Goal: Task Accomplishment & Management: Use online tool/utility

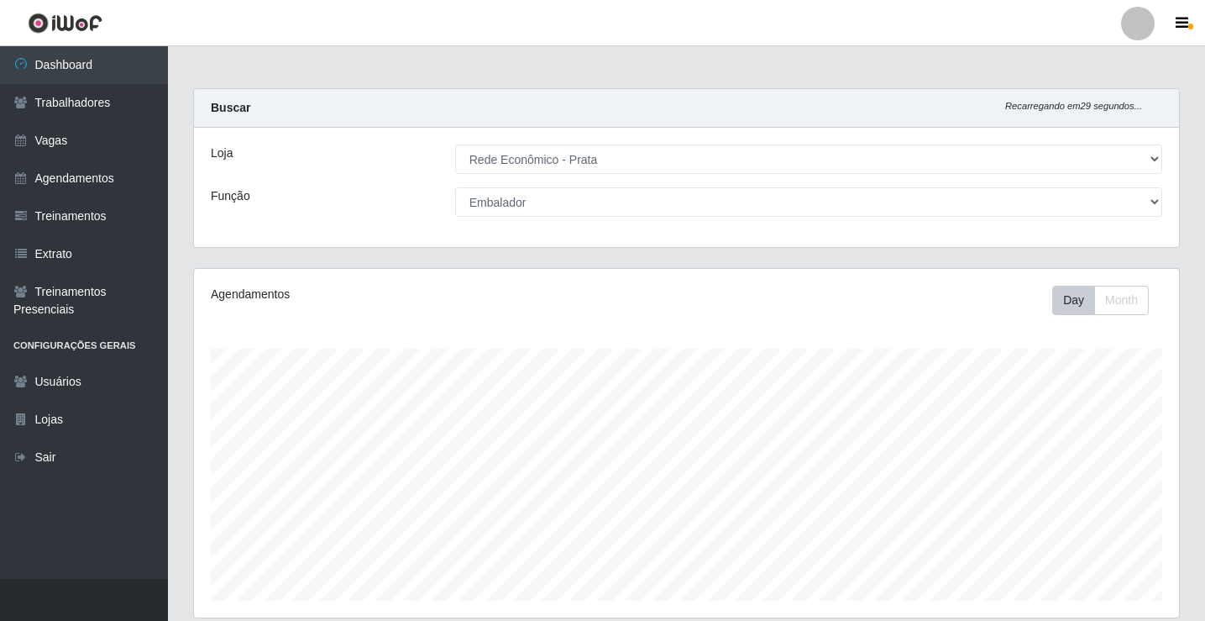
select select "192"
select select "1"
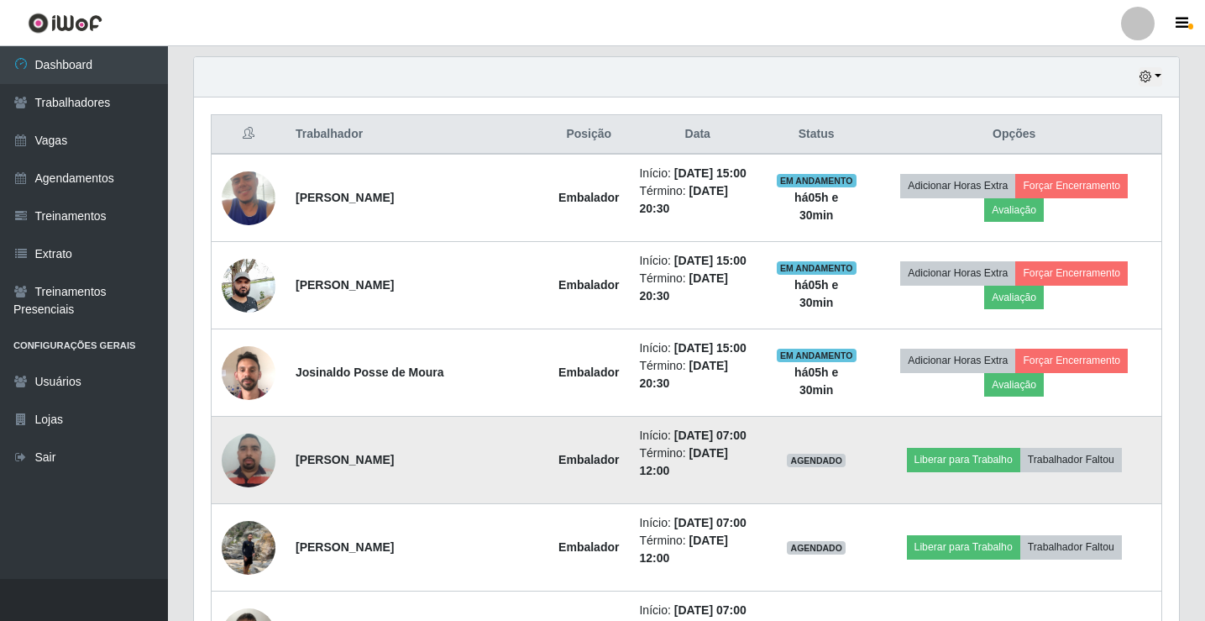
scroll to position [349, 985]
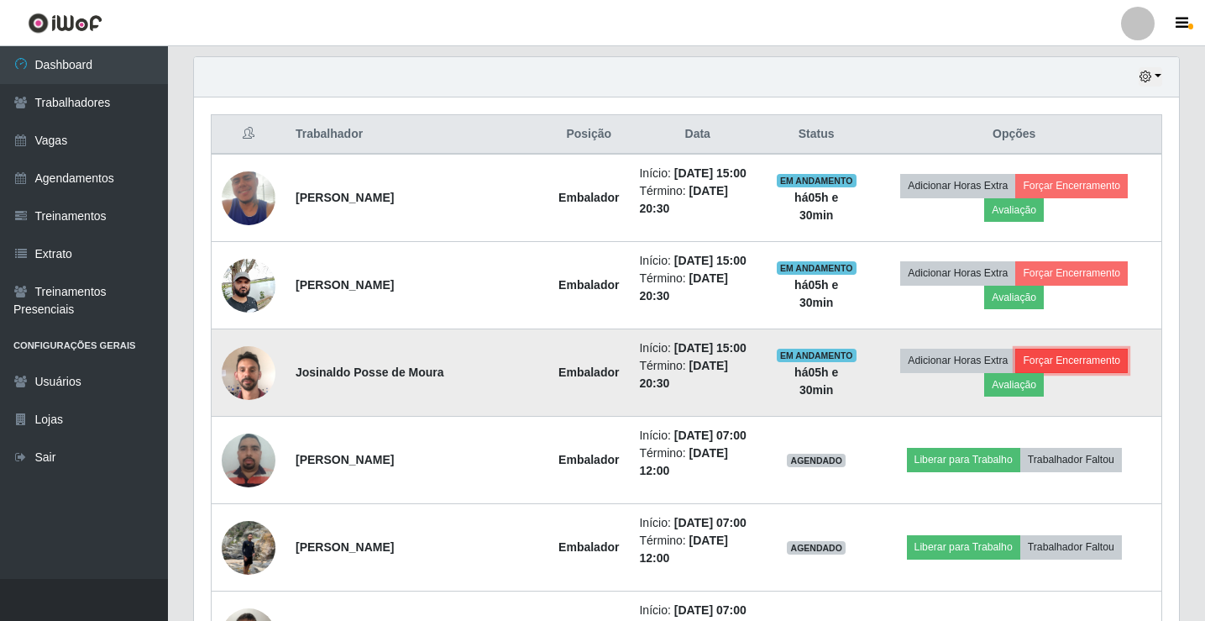
click at [1068, 364] on button "Forçar Encerramento" at bounding box center [1071, 361] width 113 height 24
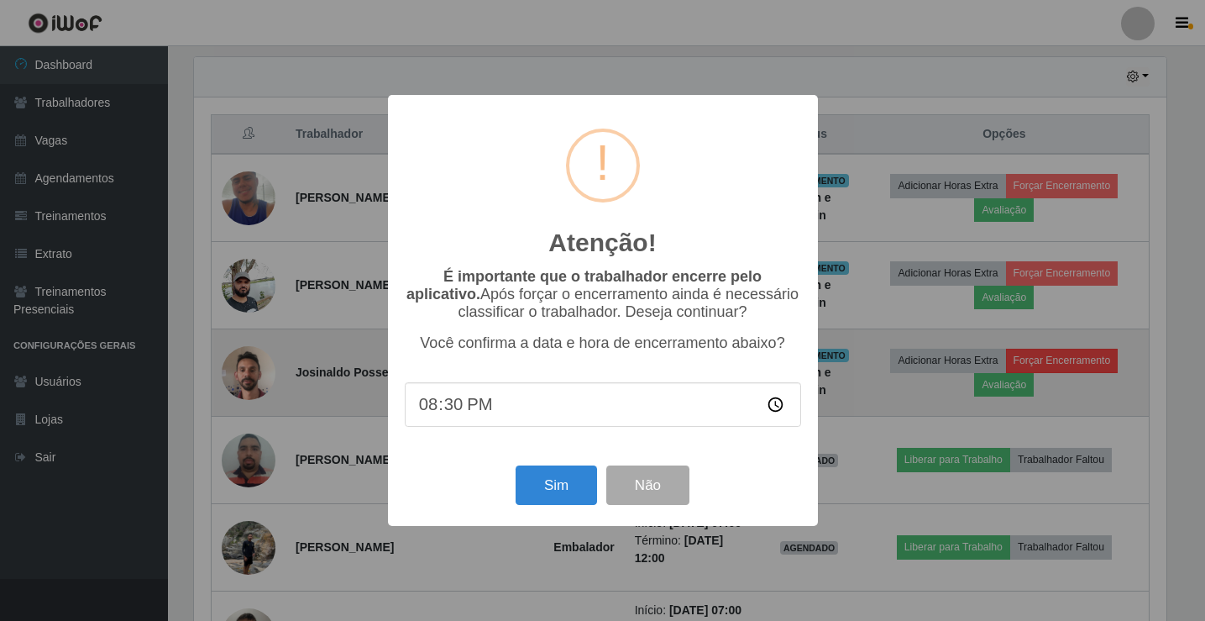
scroll to position [349, 977]
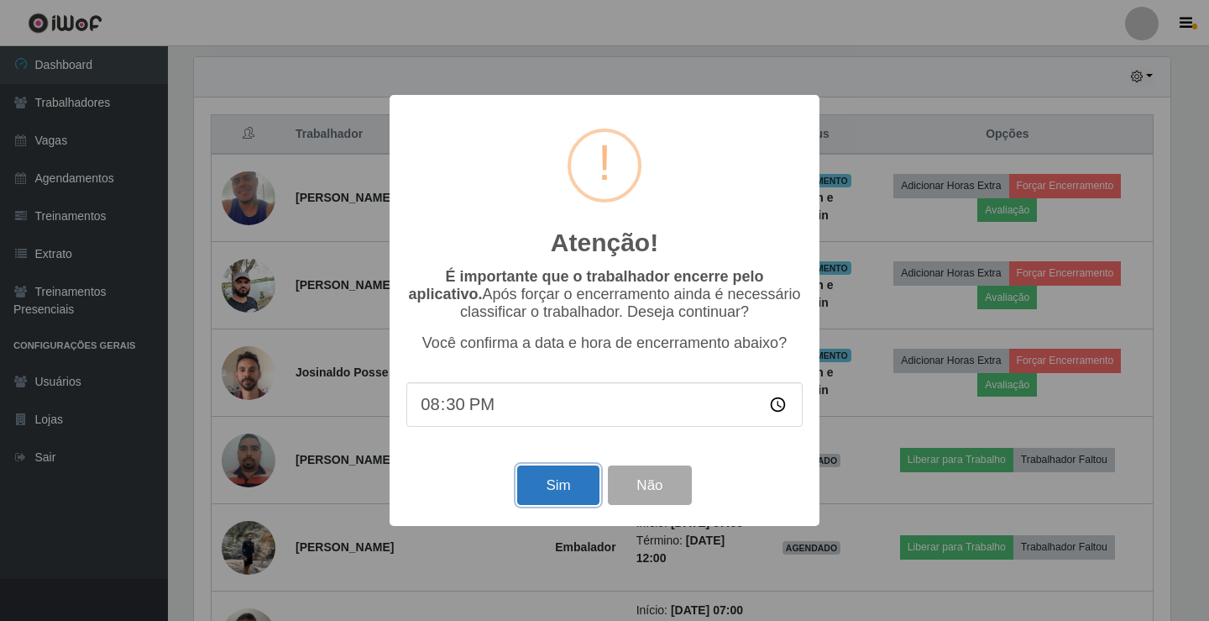
click at [573, 493] on button "Sim" at bounding box center [557, 484] width 81 height 39
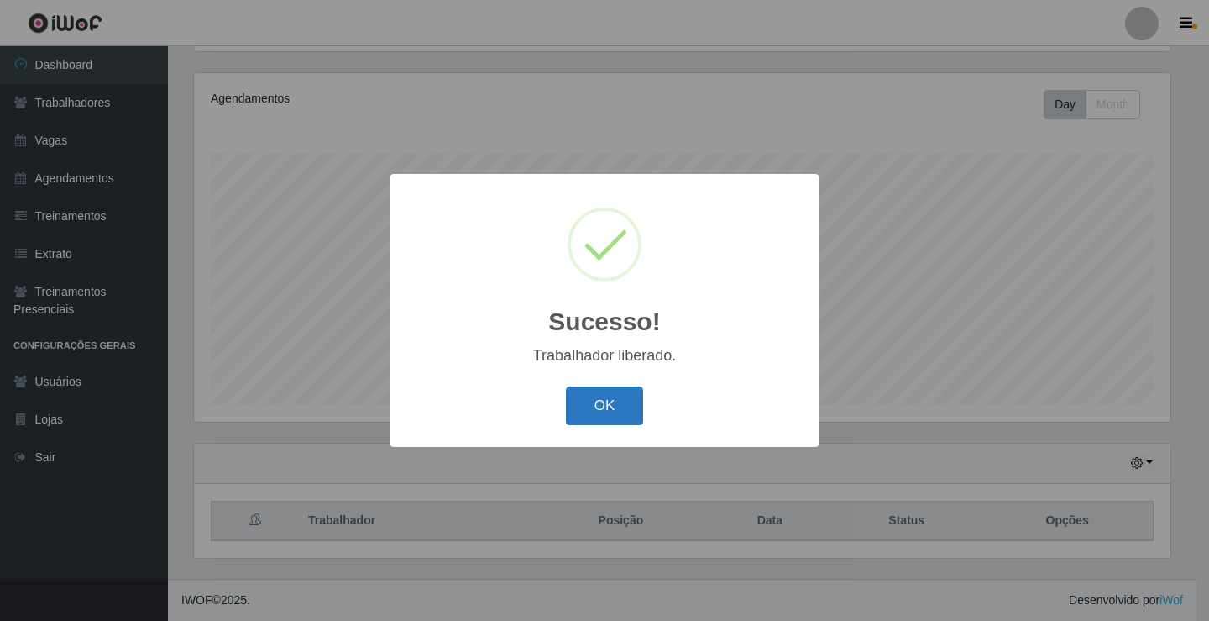
click at [619, 409] on button "OK" at bounding box center [605, 405] width 78 height 39
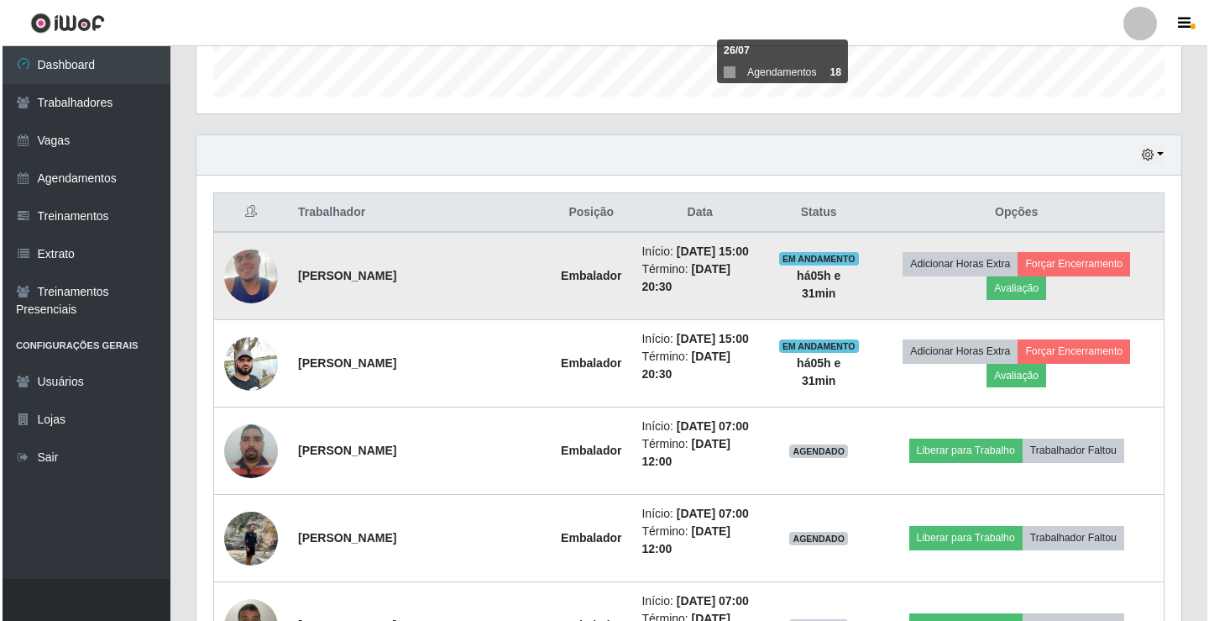
scroll to position [532, 0]
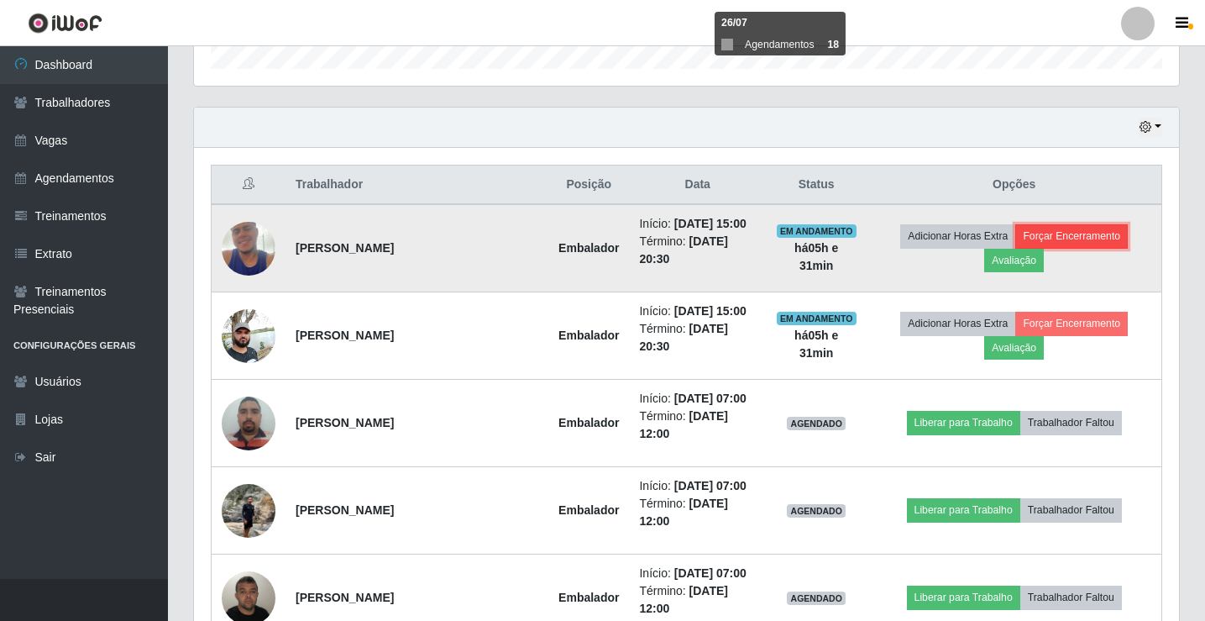
click at [1077, 237] on button "Forçar Encerramento" at bounding box center [1071, 236] width 113 height 24
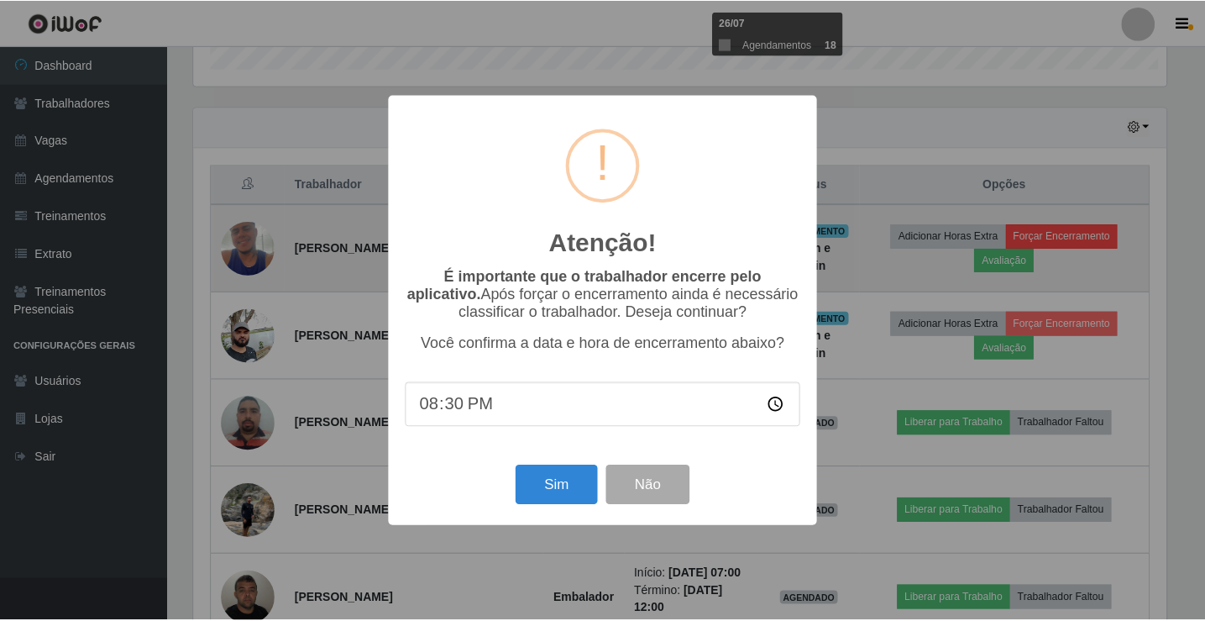
scroll to position [349, 977]
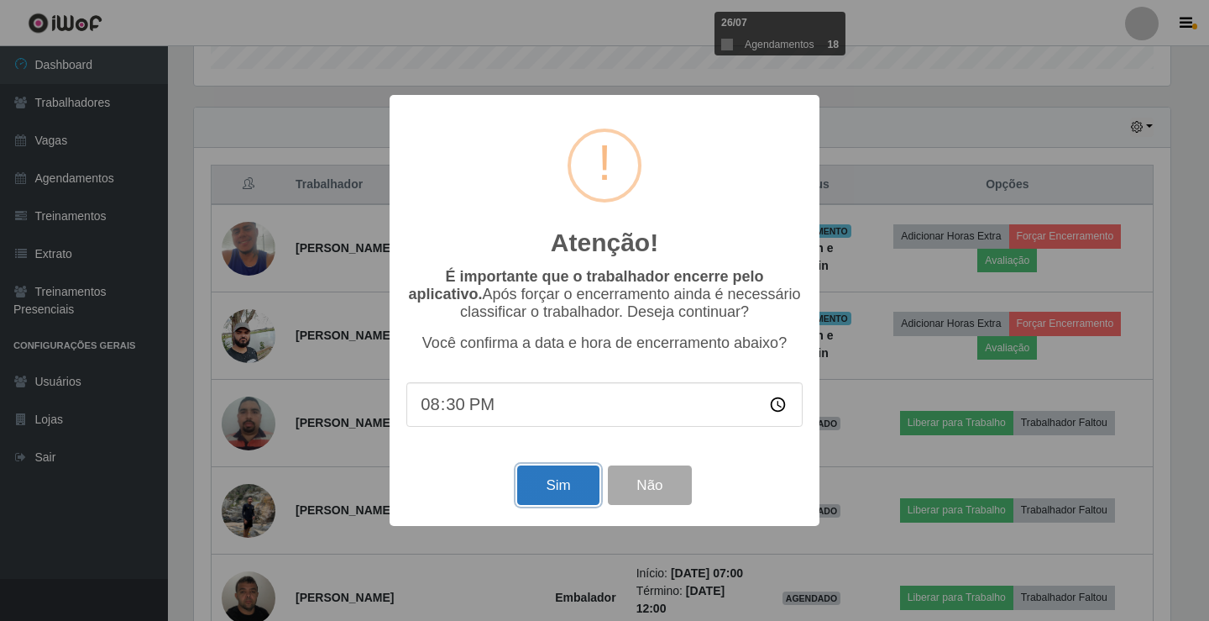
click at [558, 493] on button "Sim" at bounding box center [557, 484] width 81 height 39
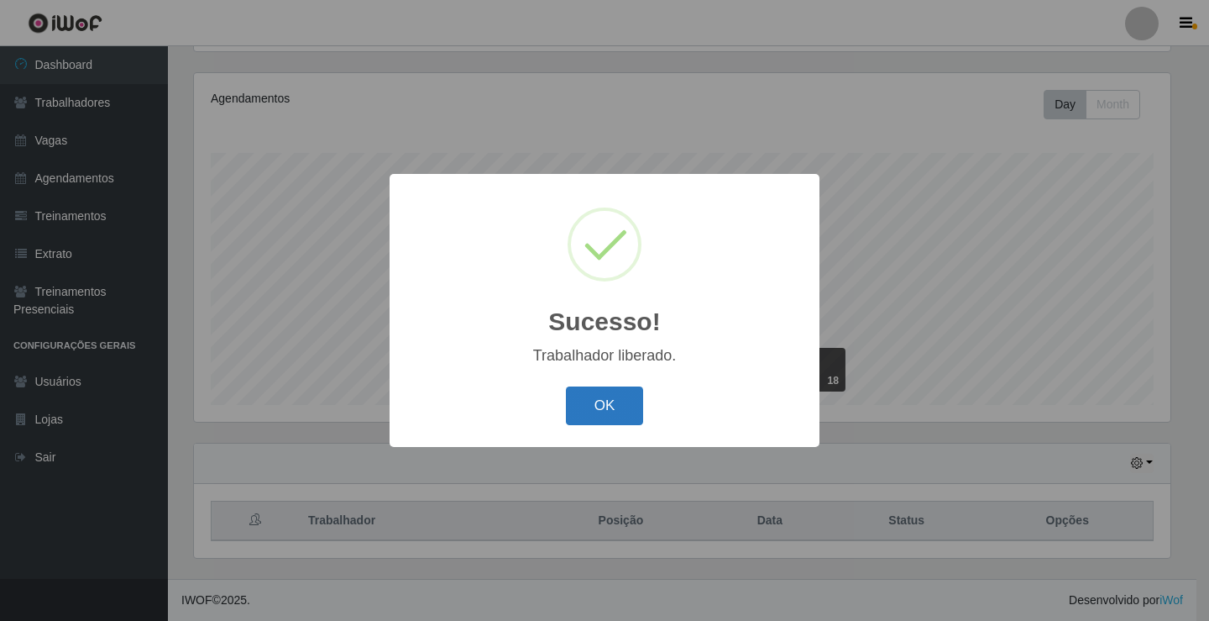
click at [609, 412] on button "OK" at bounding box center [605, 405] width 78 height 39
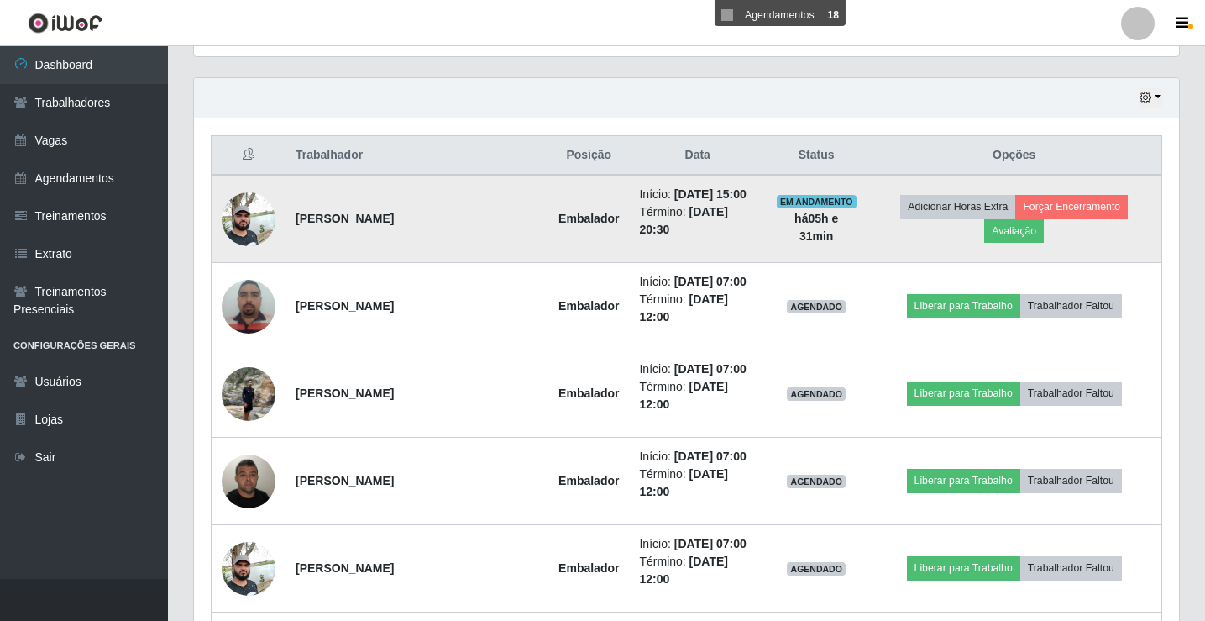
scroll to position [532, 0]
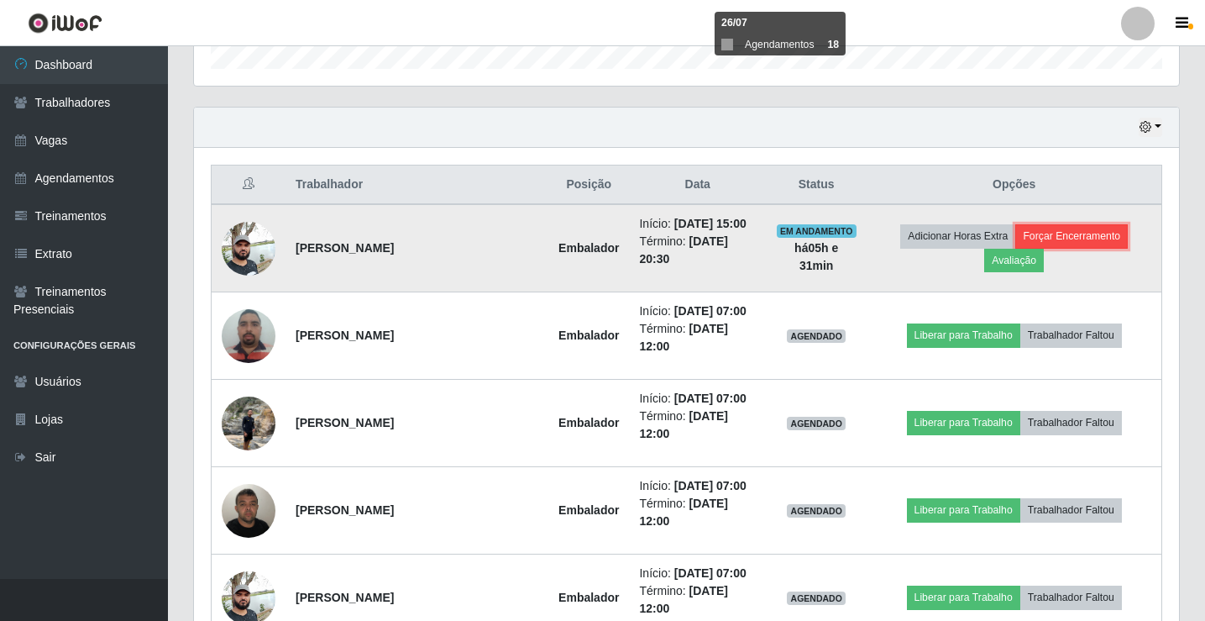
click at [1078, 231] on button "Forçar Encerramento" at bounding box center [1071, 236] width 113 height 24
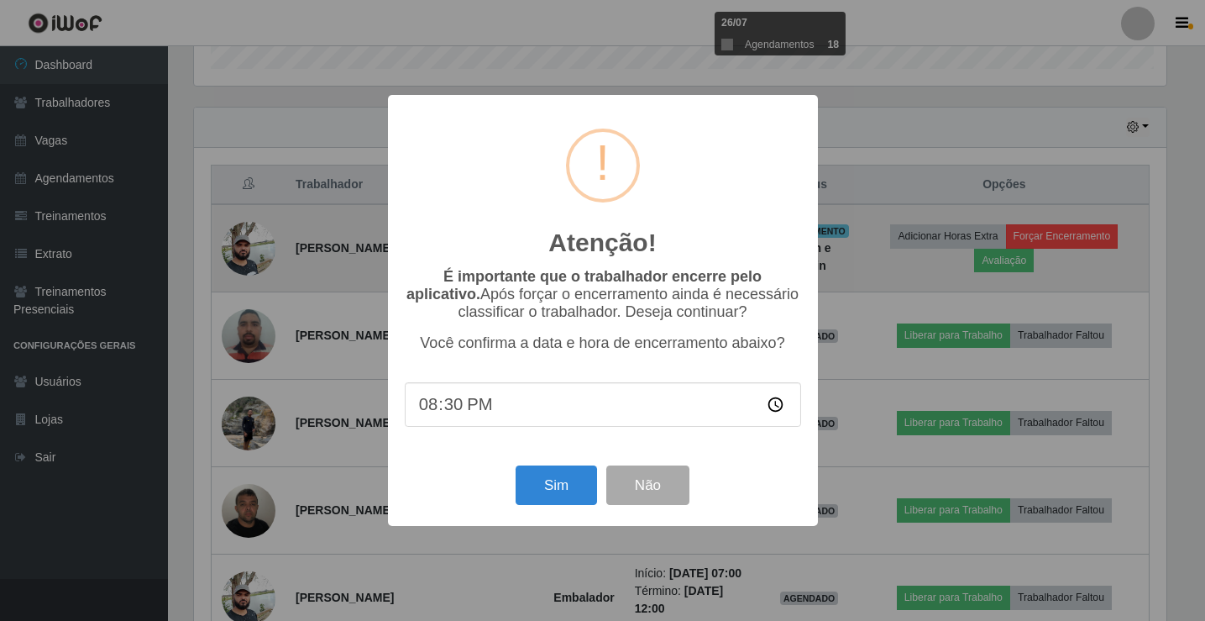
scroll to position [349, 977]
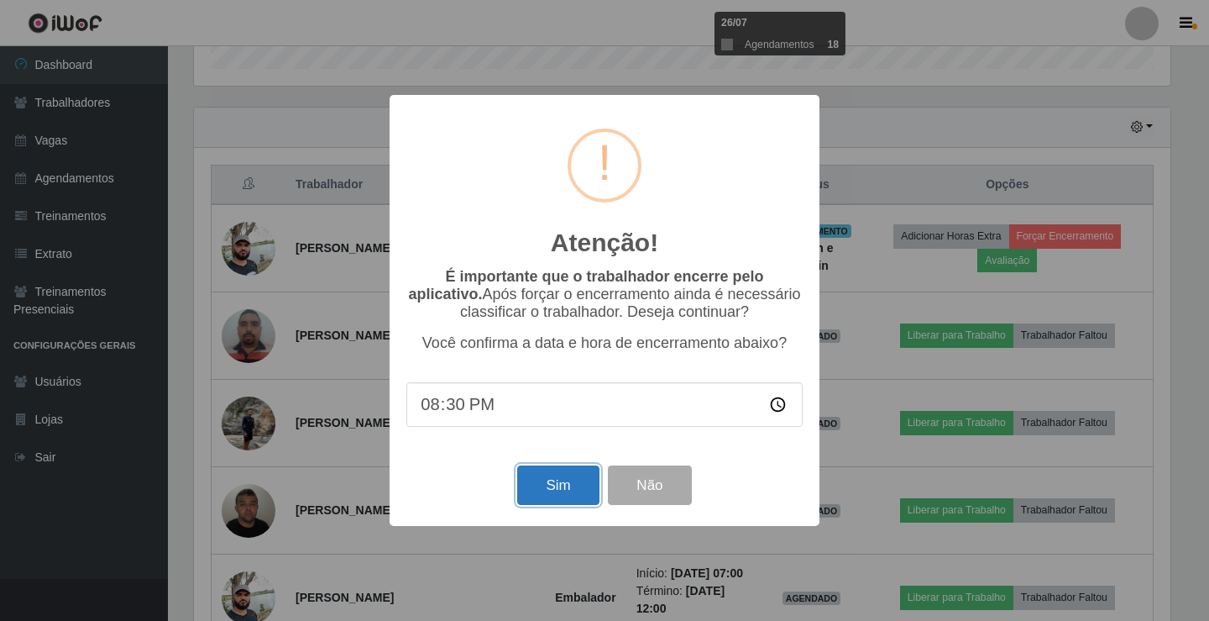
click at [573, 488] on button "Sim" at bounding box center [557, 484] width 81 height 39
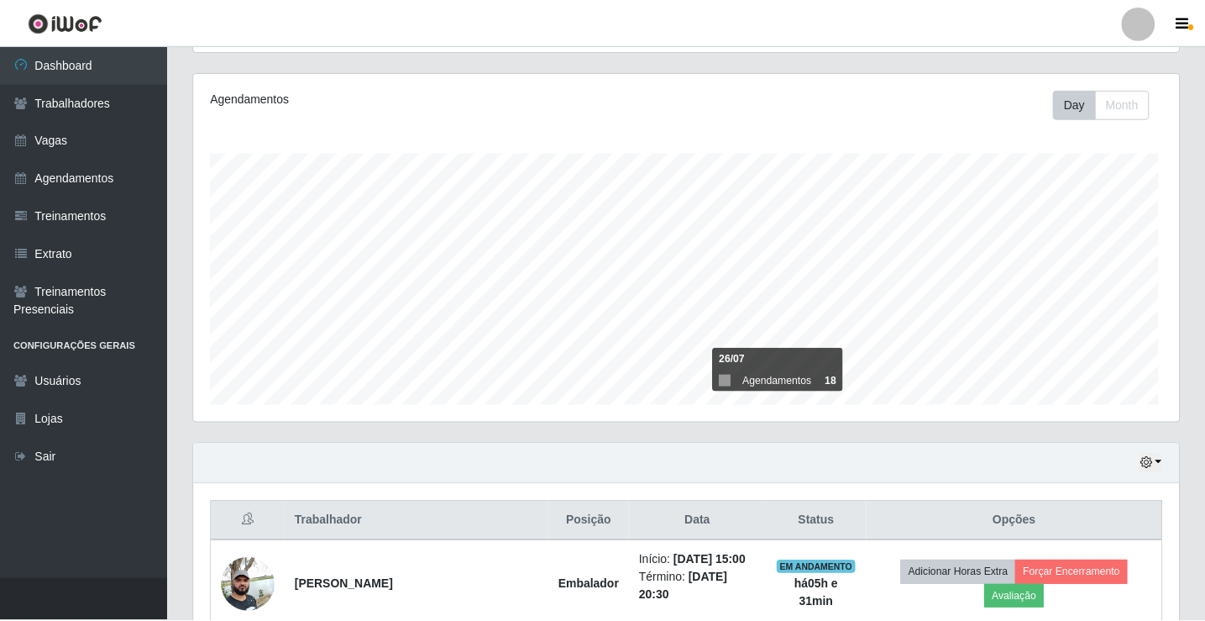
scroll to position [0, 0]
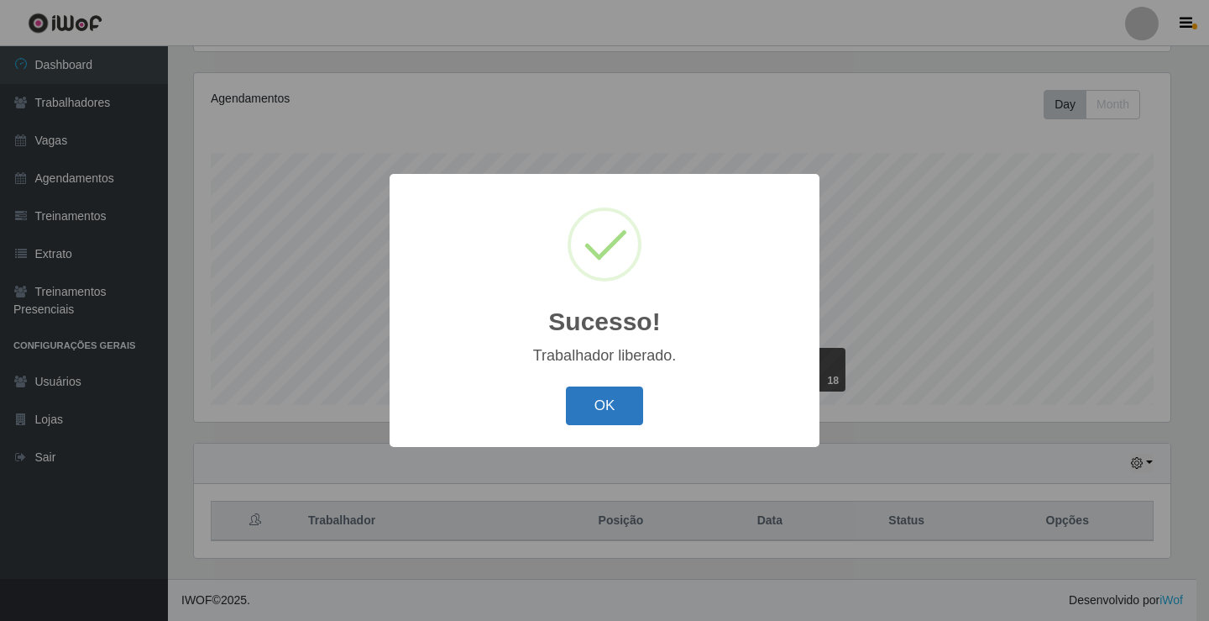
click at [591, 410] on button "OK" at bounding box center [605, 405] width 78 height 39
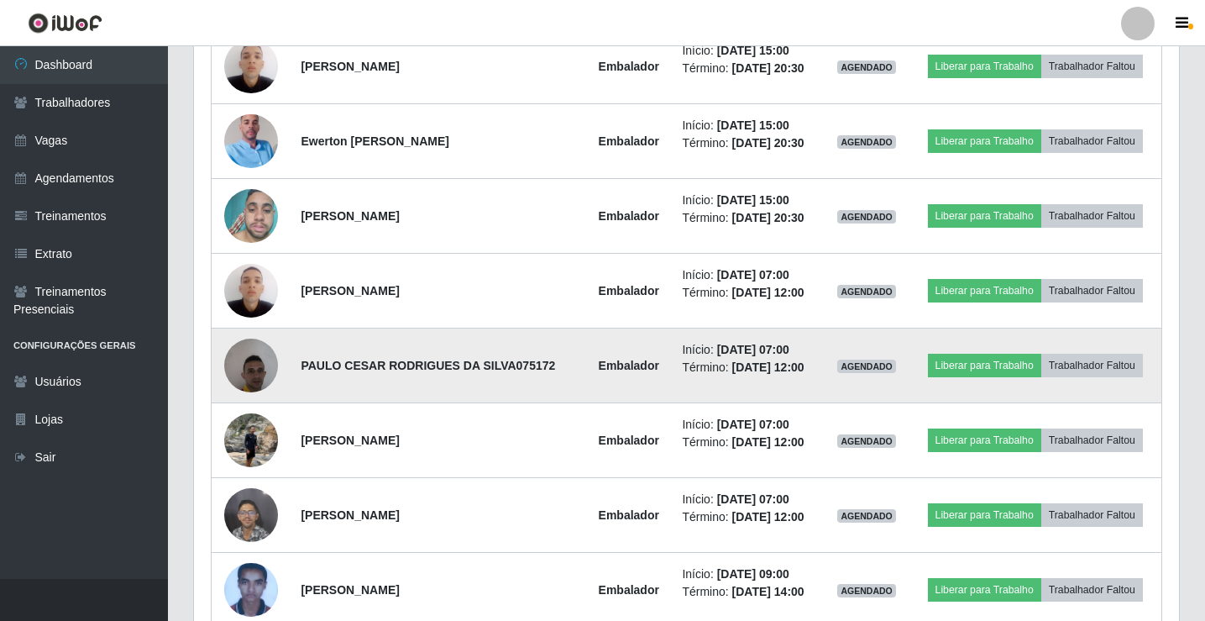
click at [252, 372] on img at bounding box center [251, 364] width 54 height 71
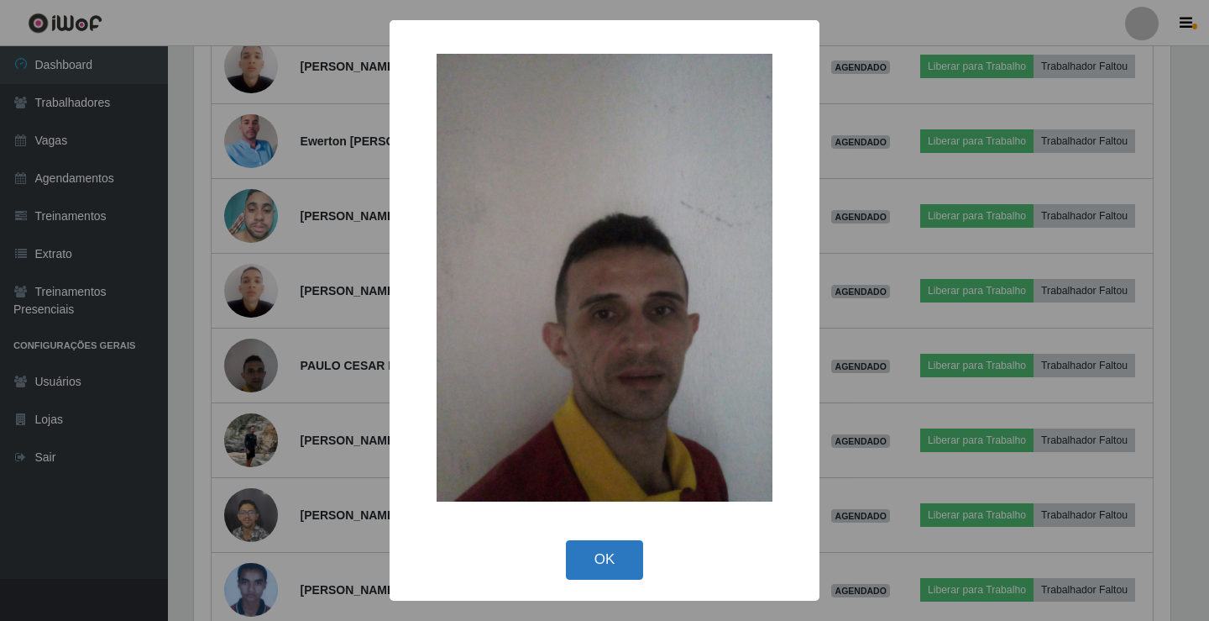
click at [624, 550] on button "OK" at bounding box center [605, 559] width 78 height 39
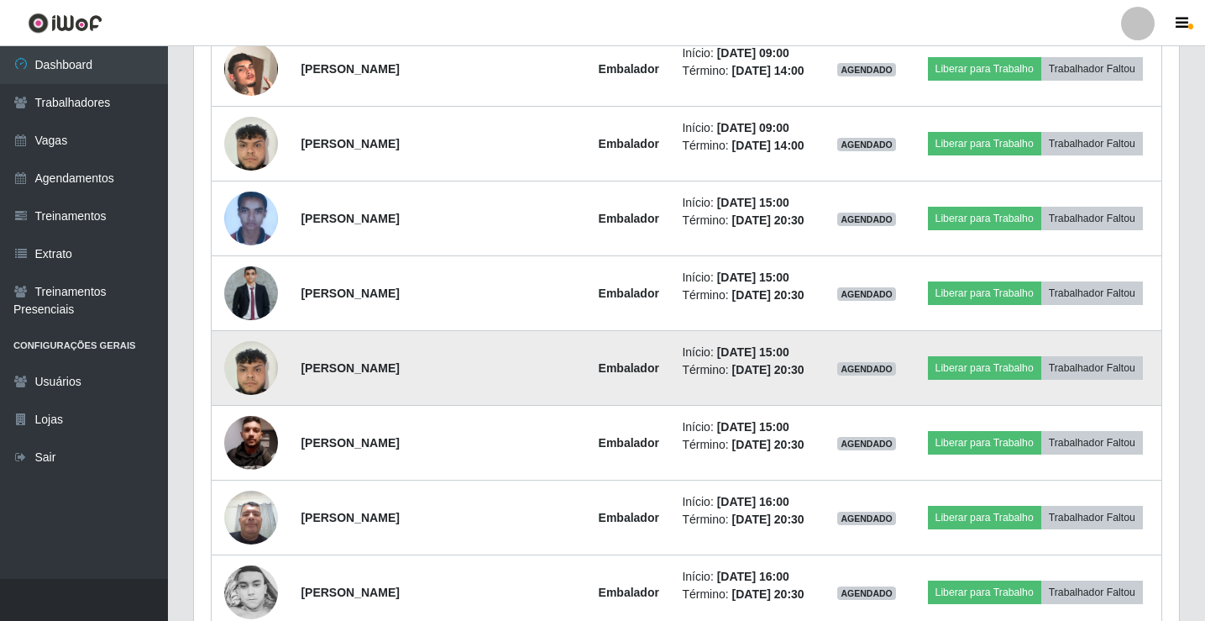
scroll to position [3051, 0]
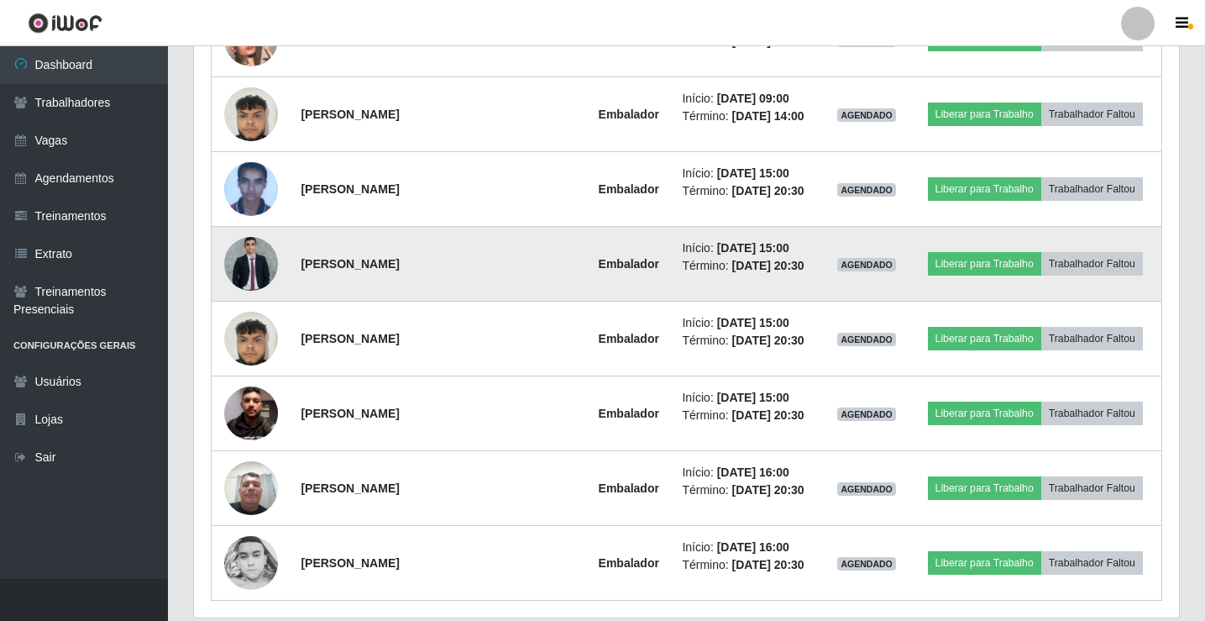
click at [250, 266] on img at bounding box center [251, 264] width 54 height 54
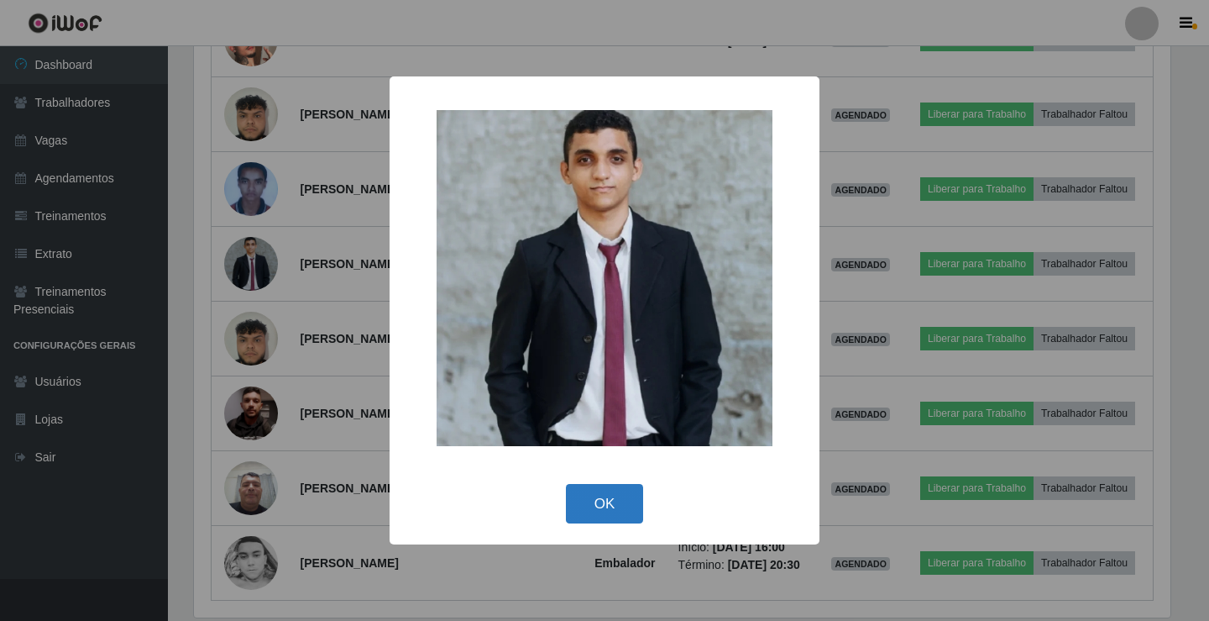
click at [617, 511] on button "OK" at bounding box center [605, 503] width 78 height 39
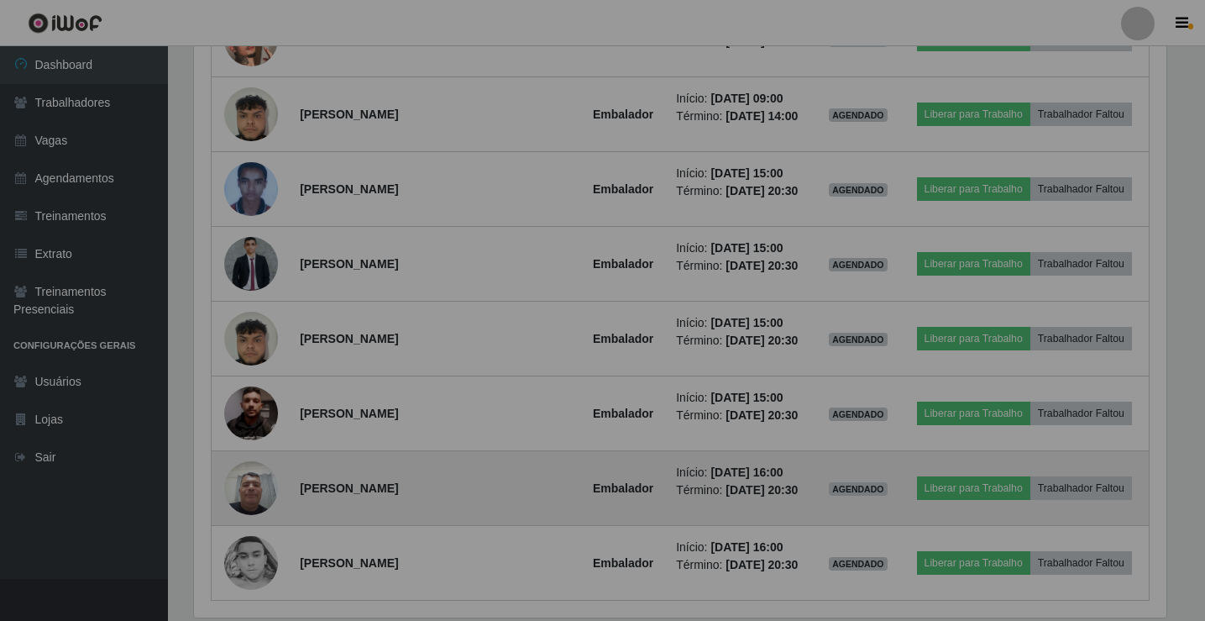
scroll to position [349, 985]
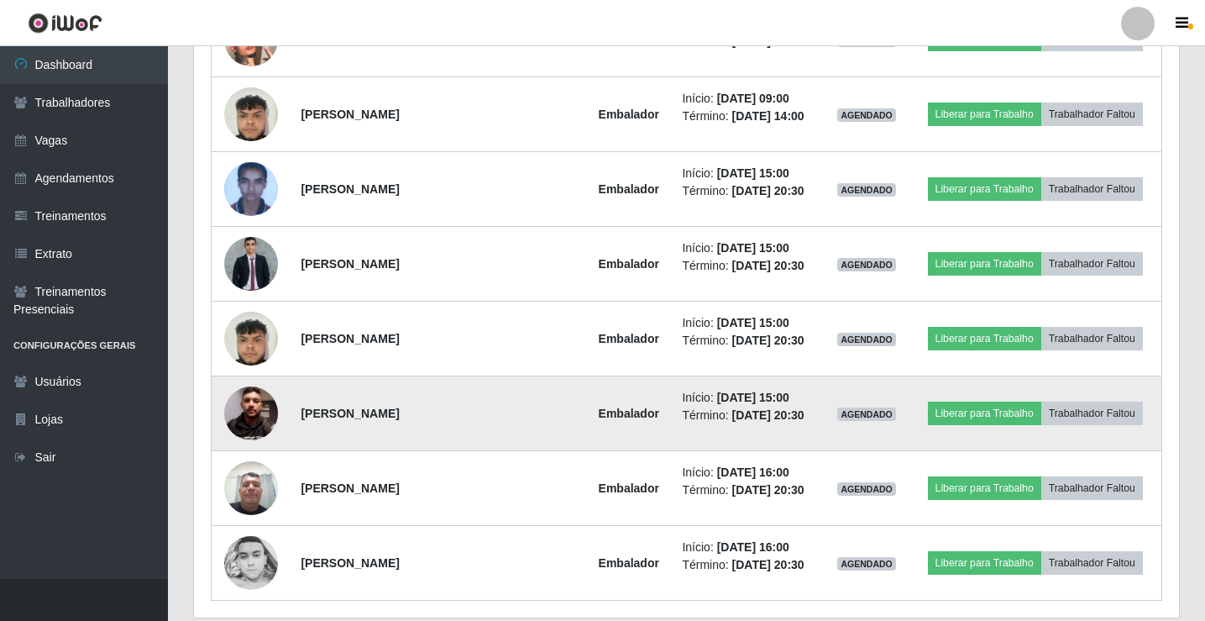
click at [257, 421] on img at bounding box center [251, 413] width 54 height 119
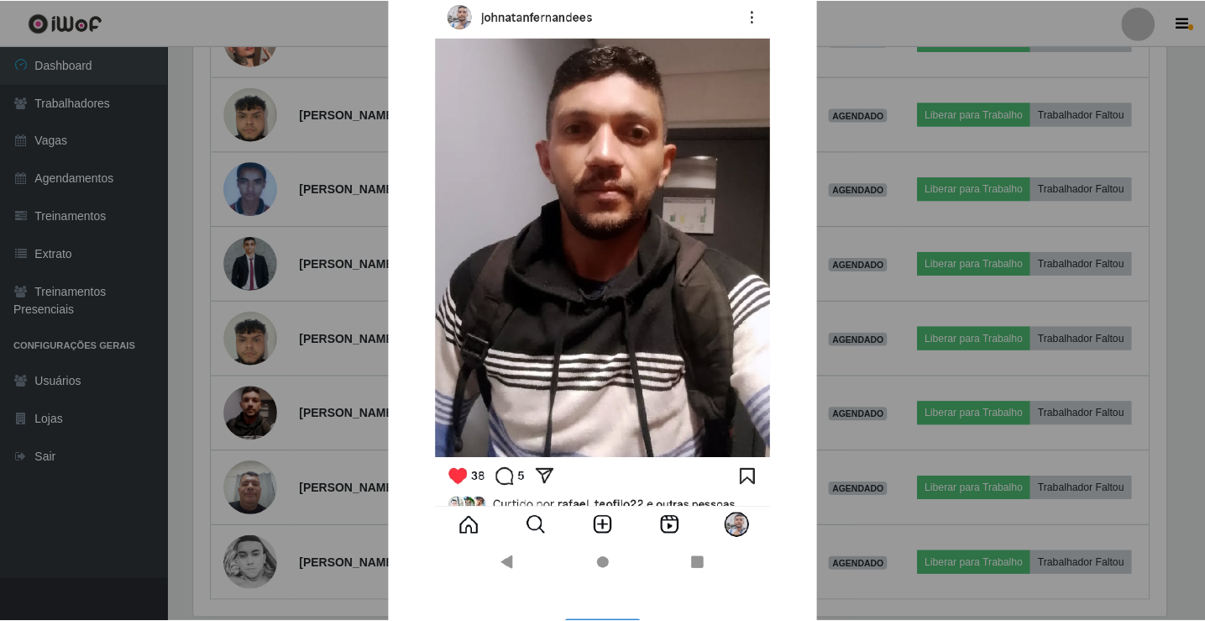
scroll to position [252, 0]
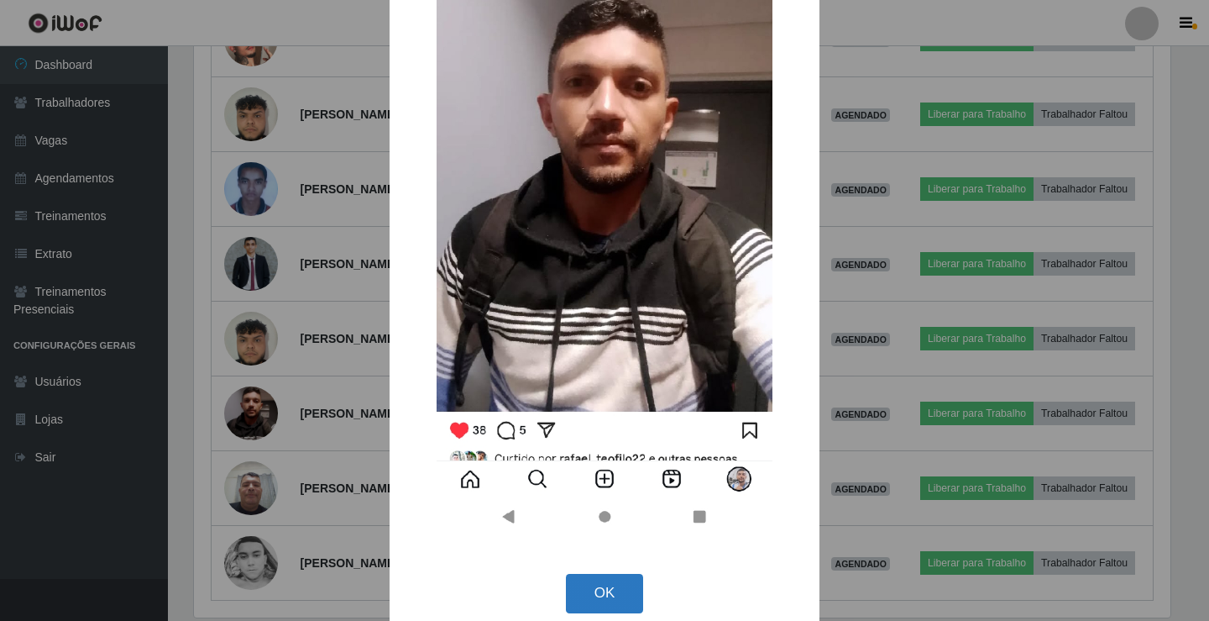
click at [601, 596] on button "OK" at bounding box center [605, 593] width 78 height 39
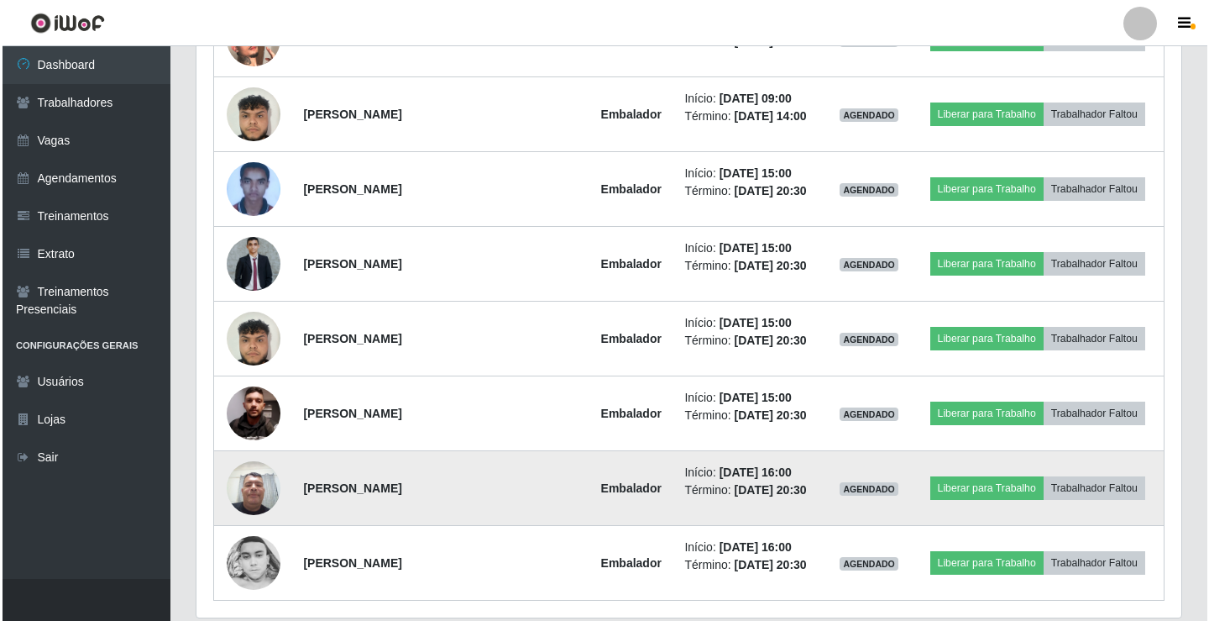
scroll to position [349, 985]
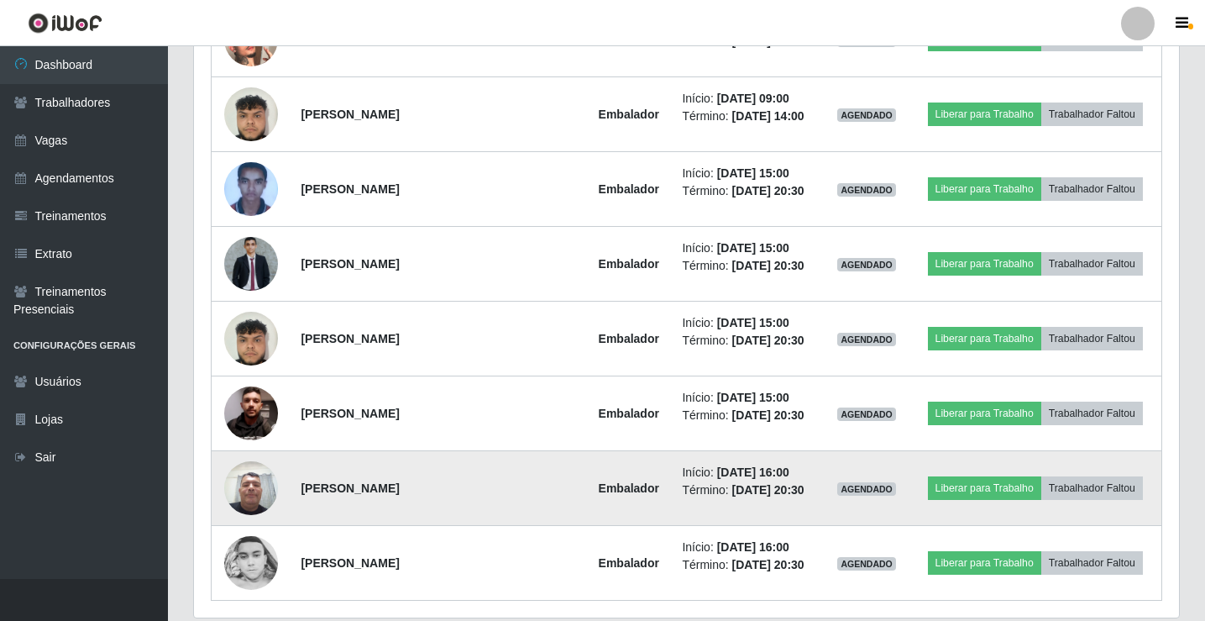
click at [242, 494] on img at bounding box center [251, 487] width 54 height 71
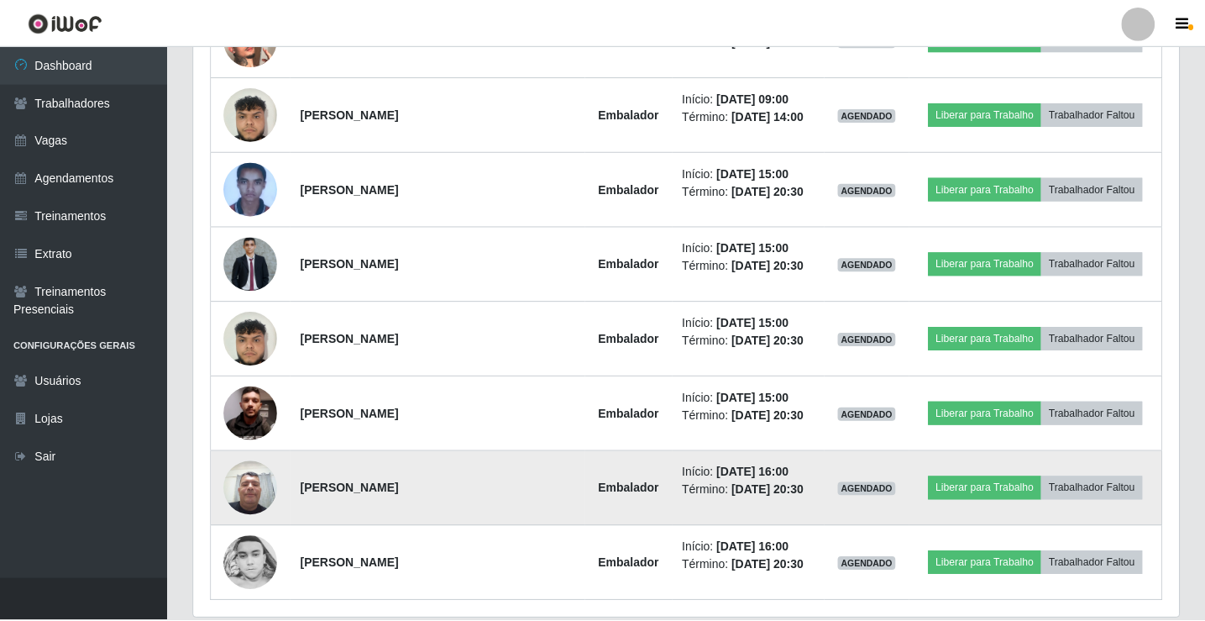
scroll to position [349, 977]
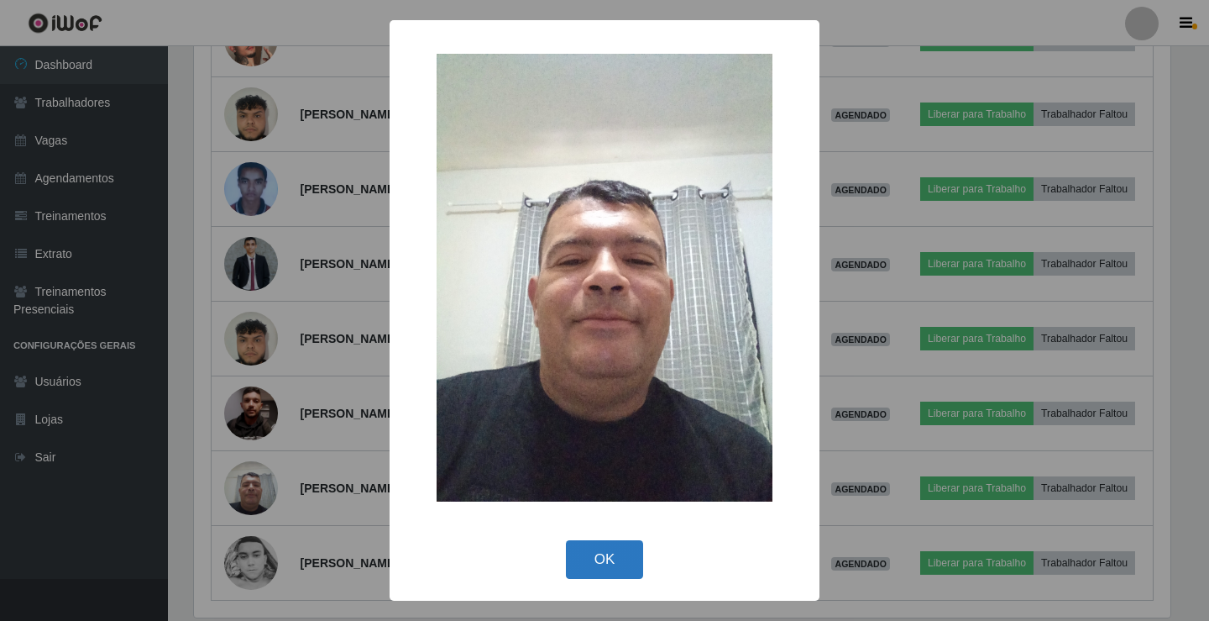
click at [612, 560] on button "OK" at bounding box center [605, 559] width 78 height 39
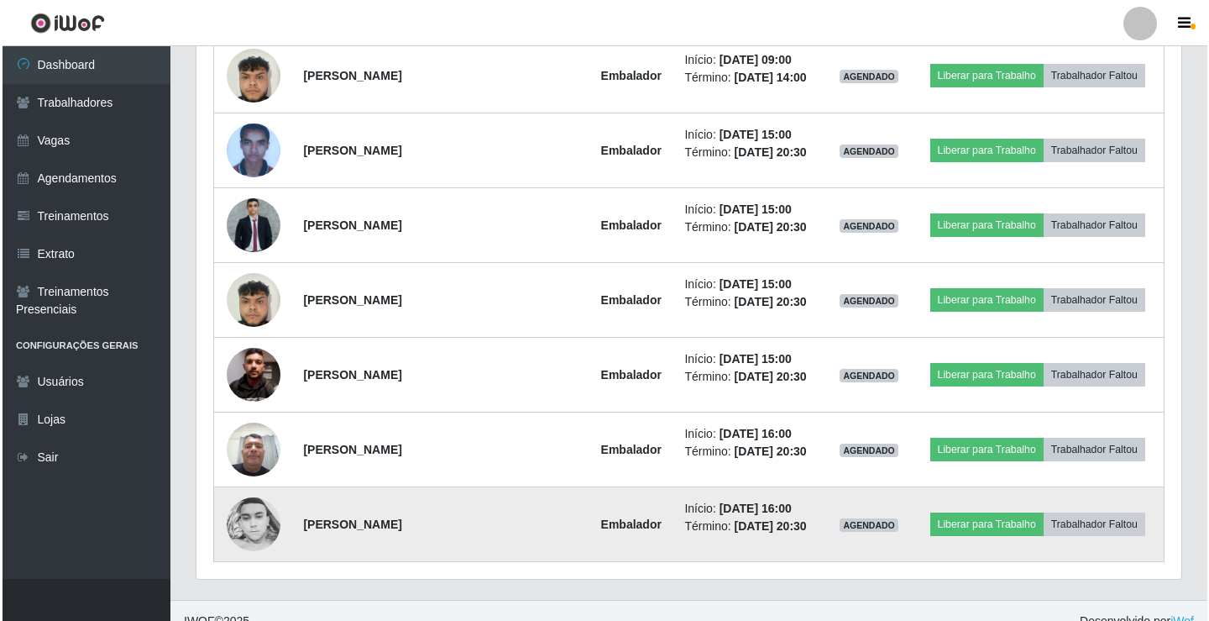
scroll to position [3111, 0]
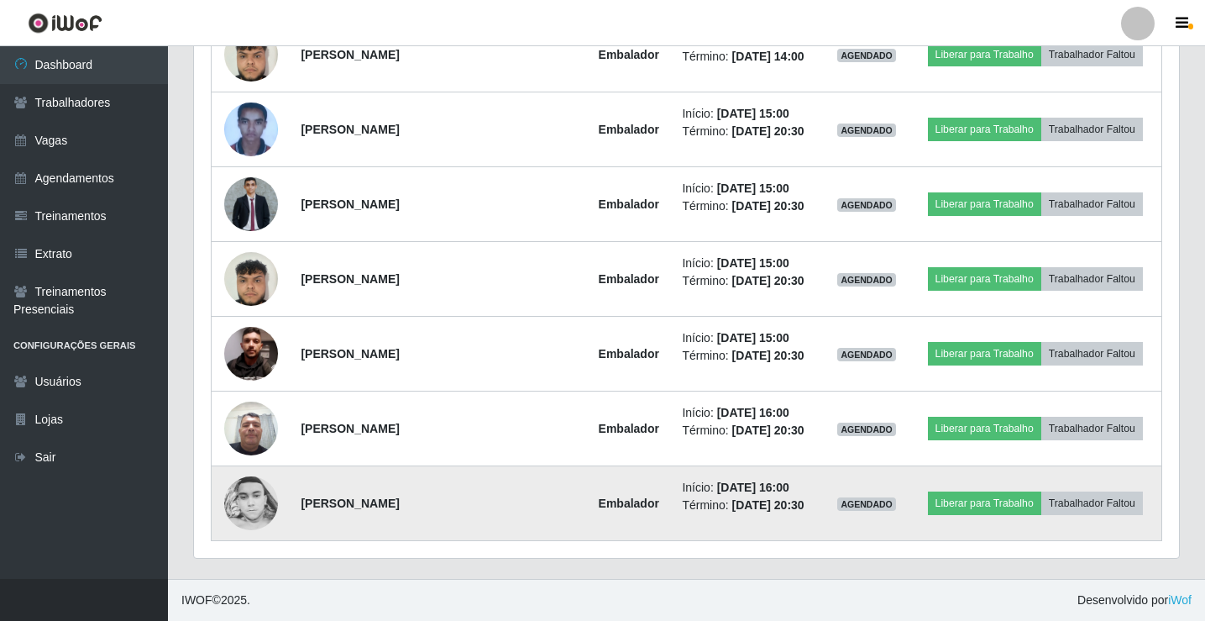
click at [251, 511] on img at bounding box center [251, 503] width 54 height 54
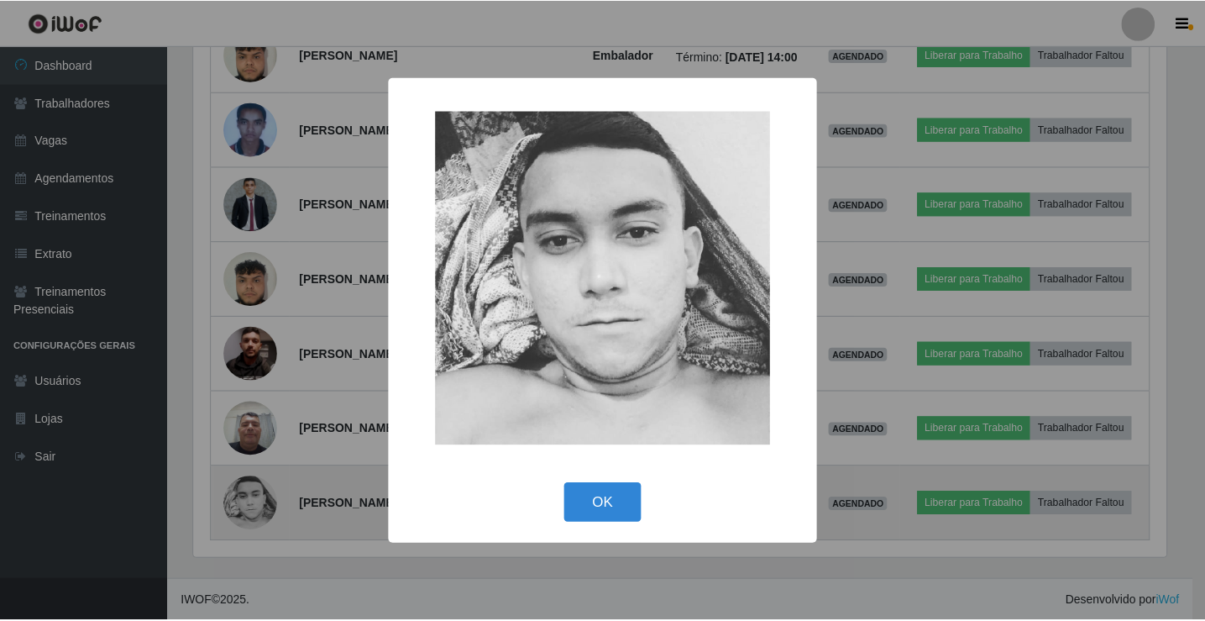
scroll to position [349, 977]
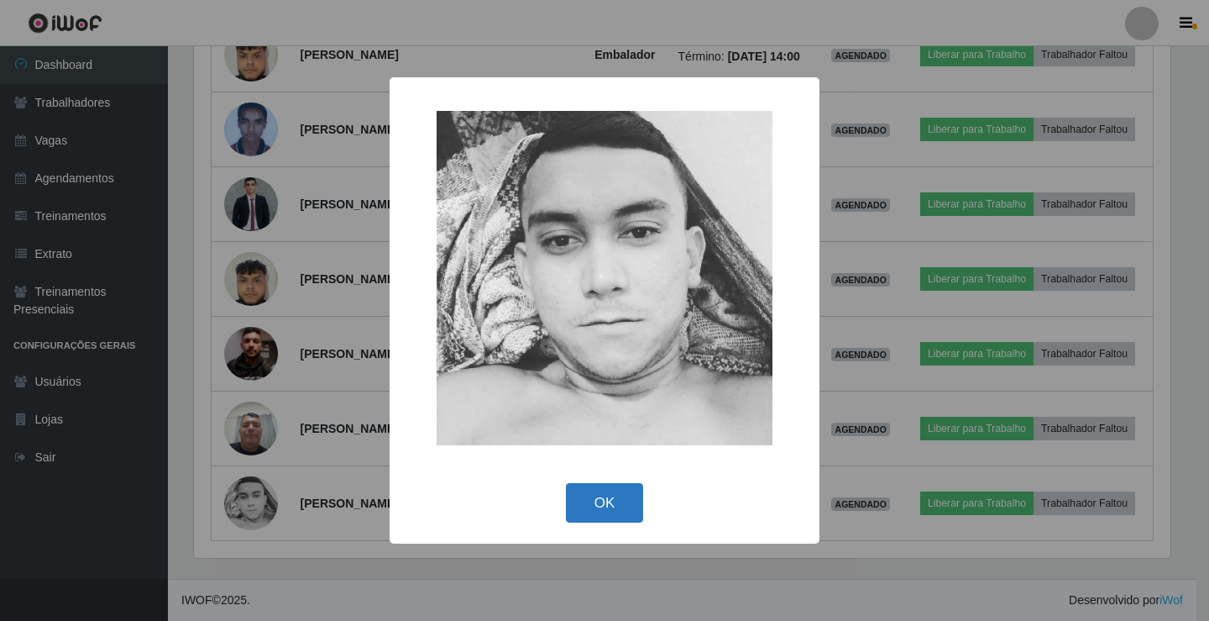
click at [612, 504] on button "OK" at bounding box center [605, 502] width 78 height 39
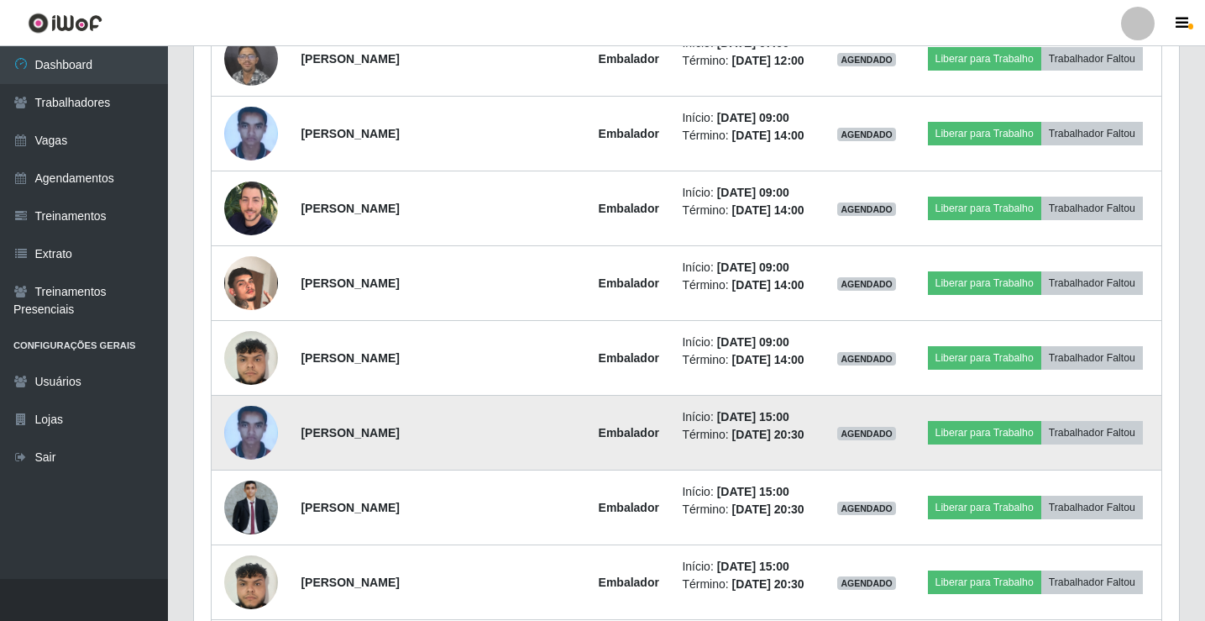
scroll to position [2775, 0]
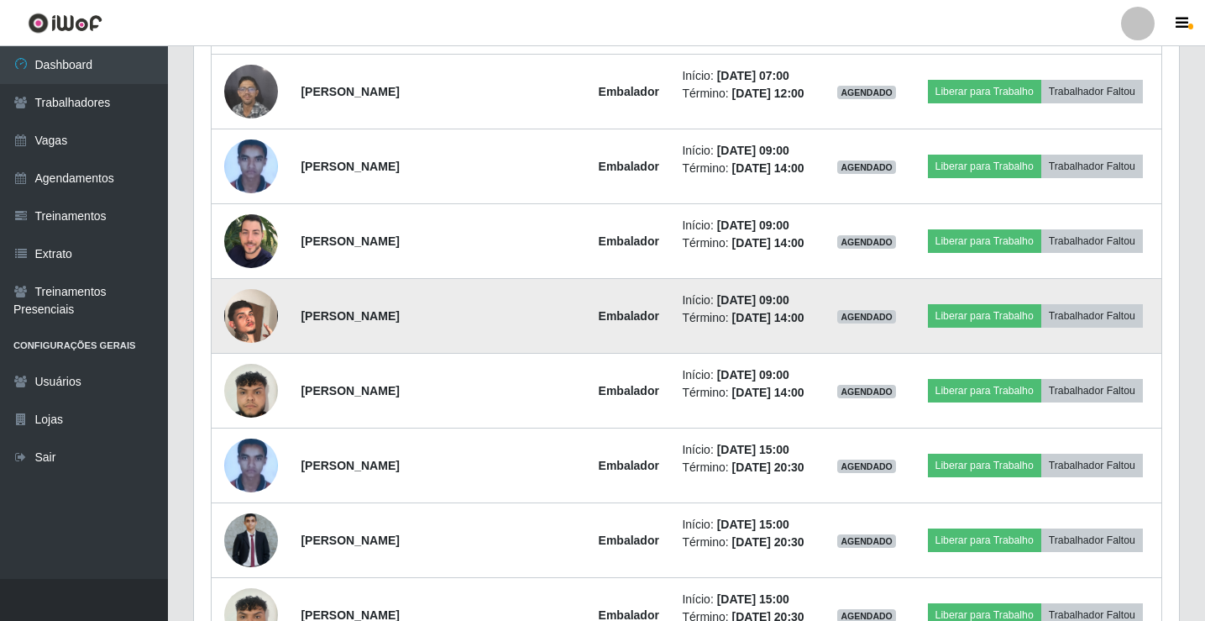
click at [249, 323] on img at bounding box center [251, 316] width 54 height 96
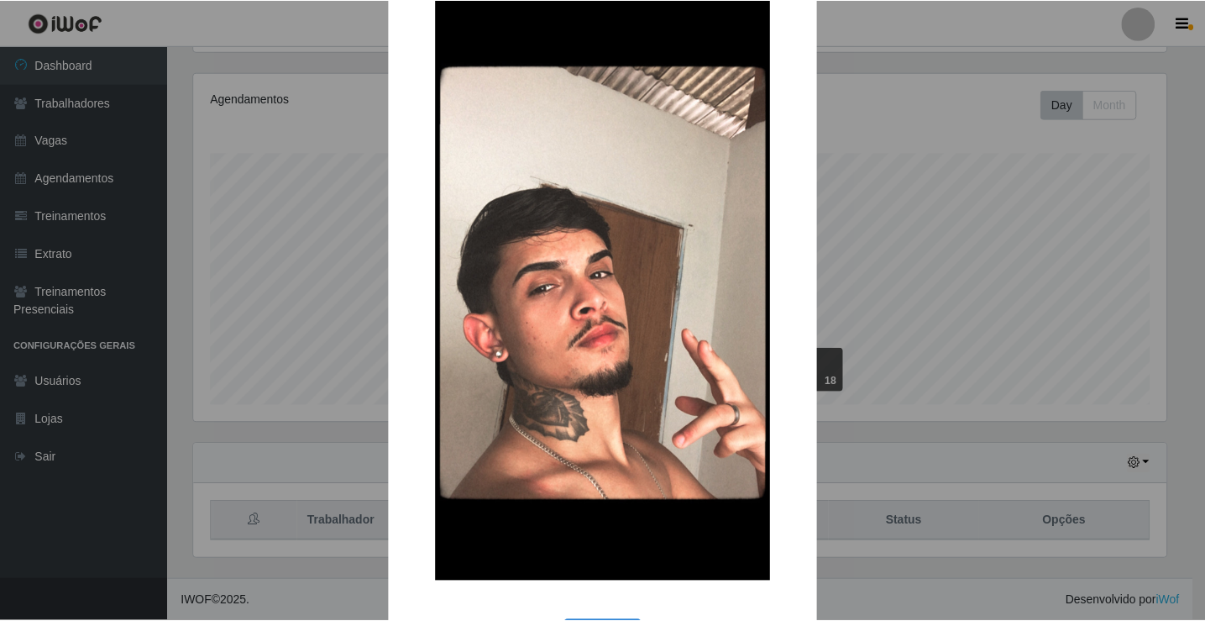
scroll to position [123, 0]
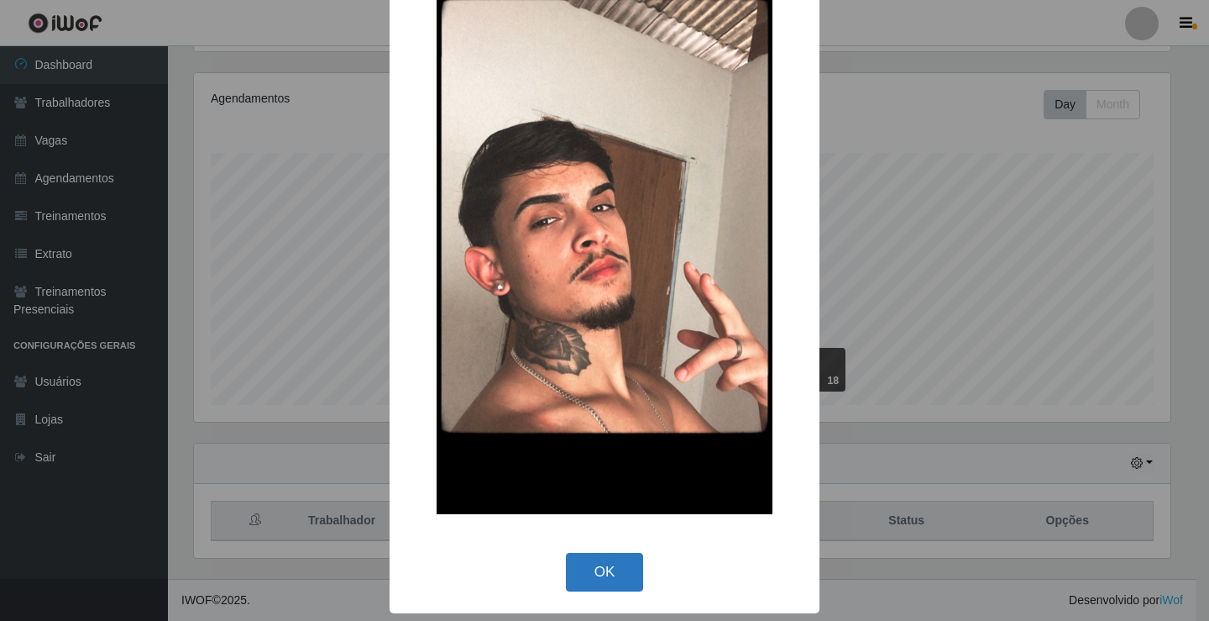
click at [610, 573] on button "OK" at bounding box center [605, 572] width 78 height 39
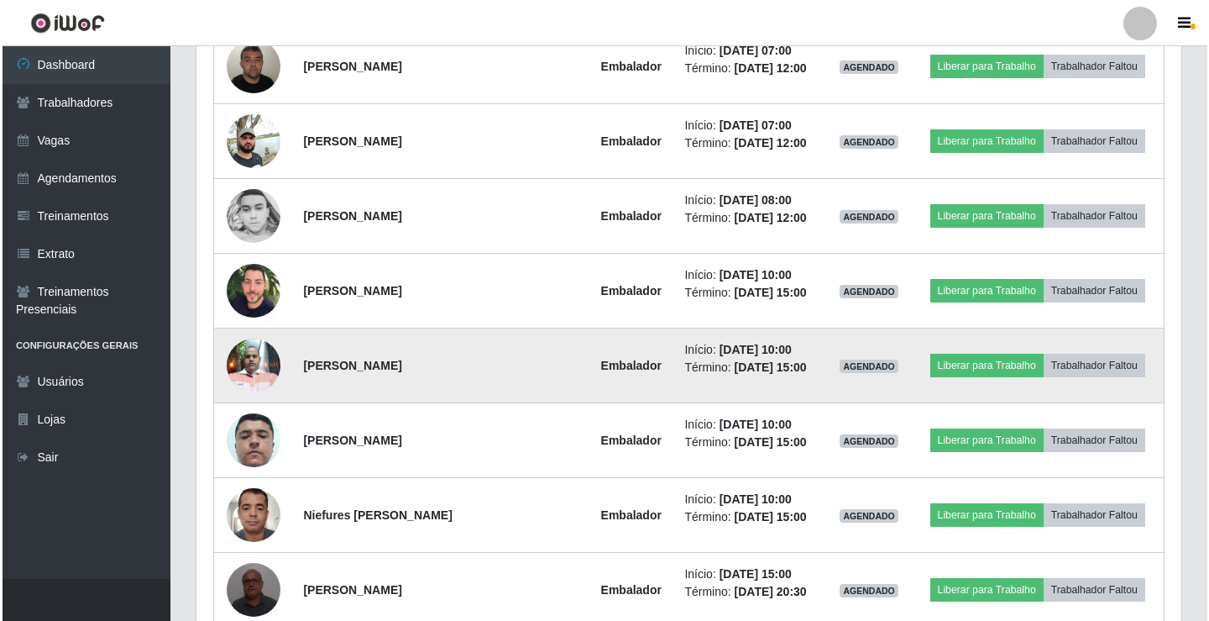
scroll to position [1036, 0]
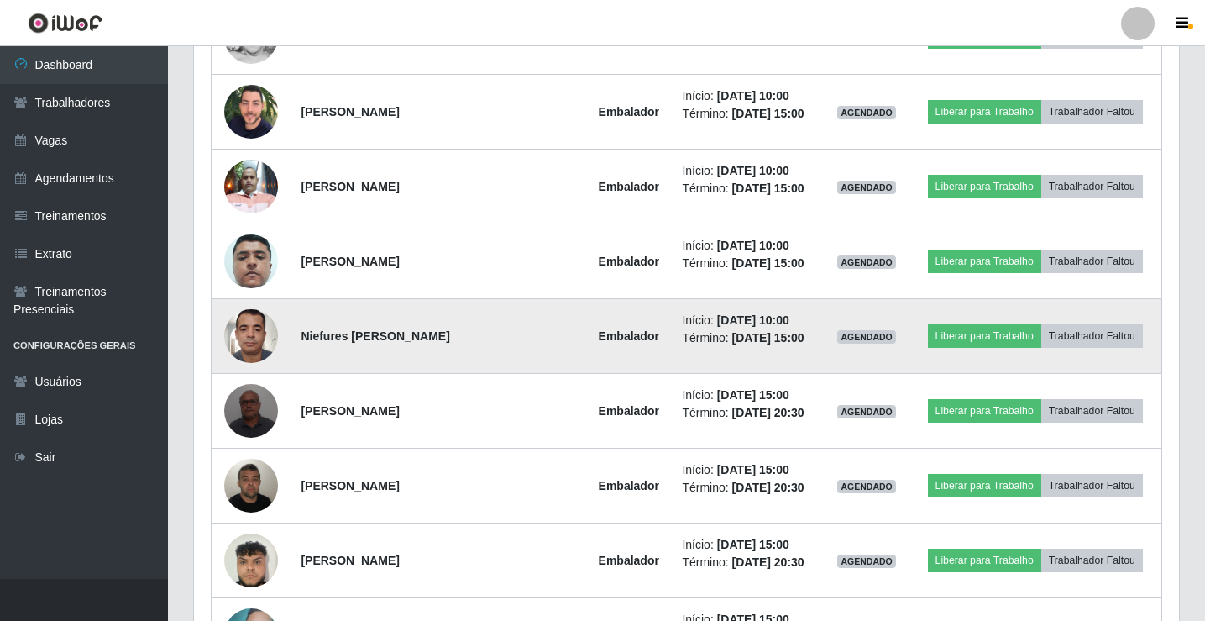
click at [250, 348] on img at bounding box center [251, 335] width 54 height 71
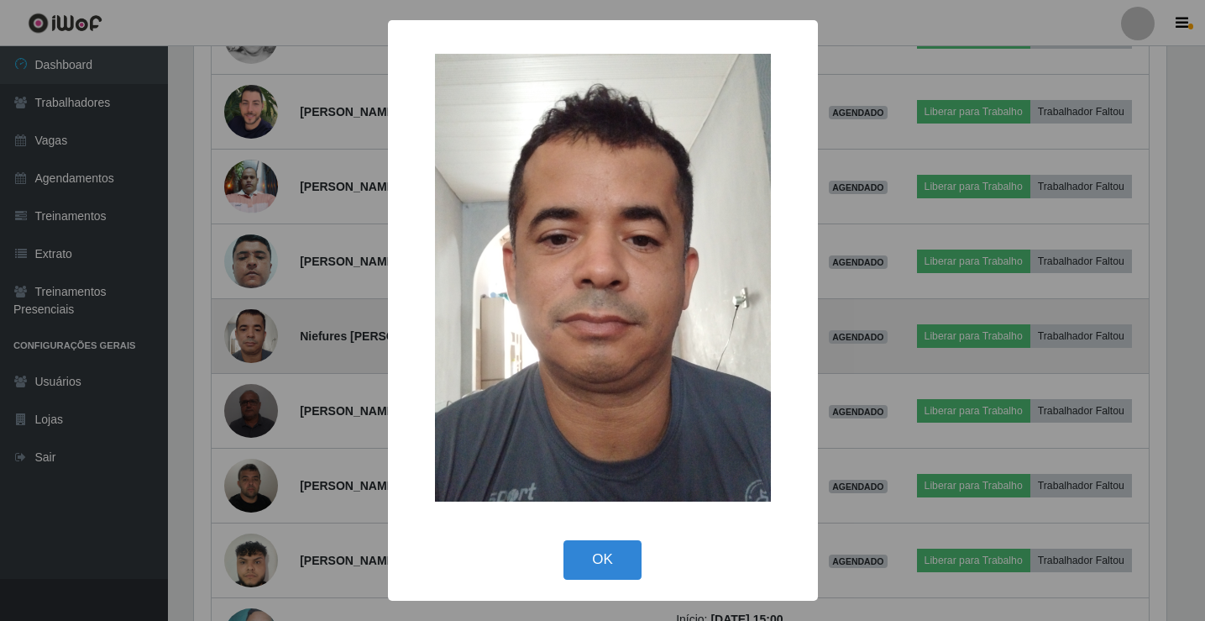
scroll to position [349, 977]
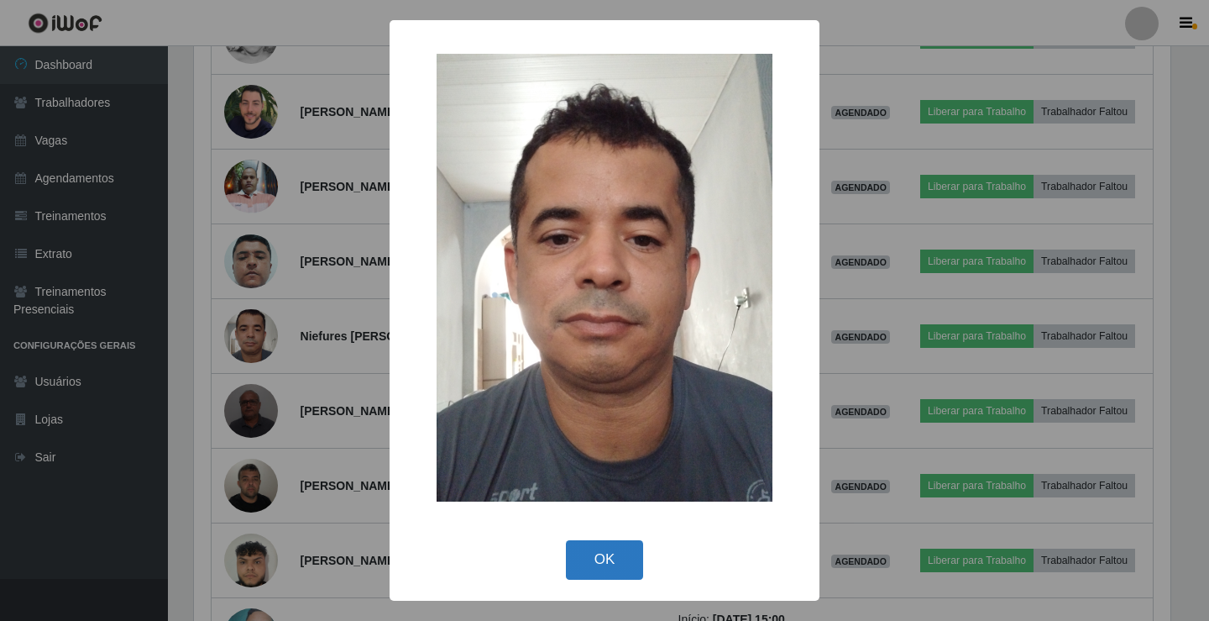
click at [622, 570] on button "OK" at bounding box center [605, 559] width 78 height 39
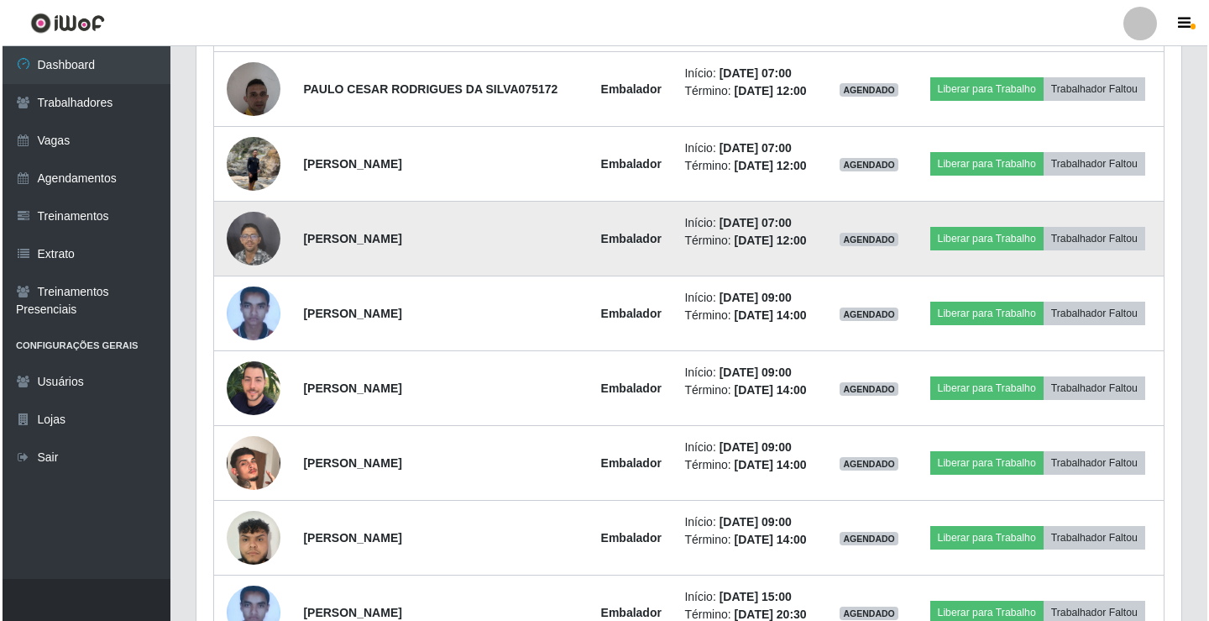
scroll to position [2631, 0]
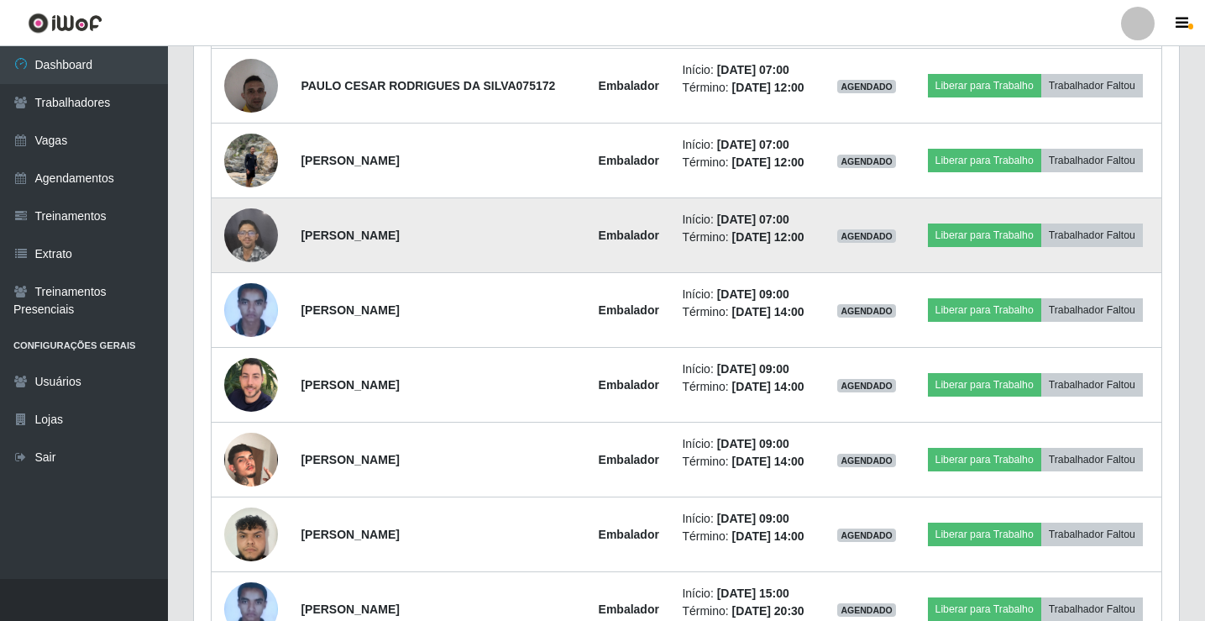
click at [252, 241] on img at bounding box center [251, 234] width 54 height 71
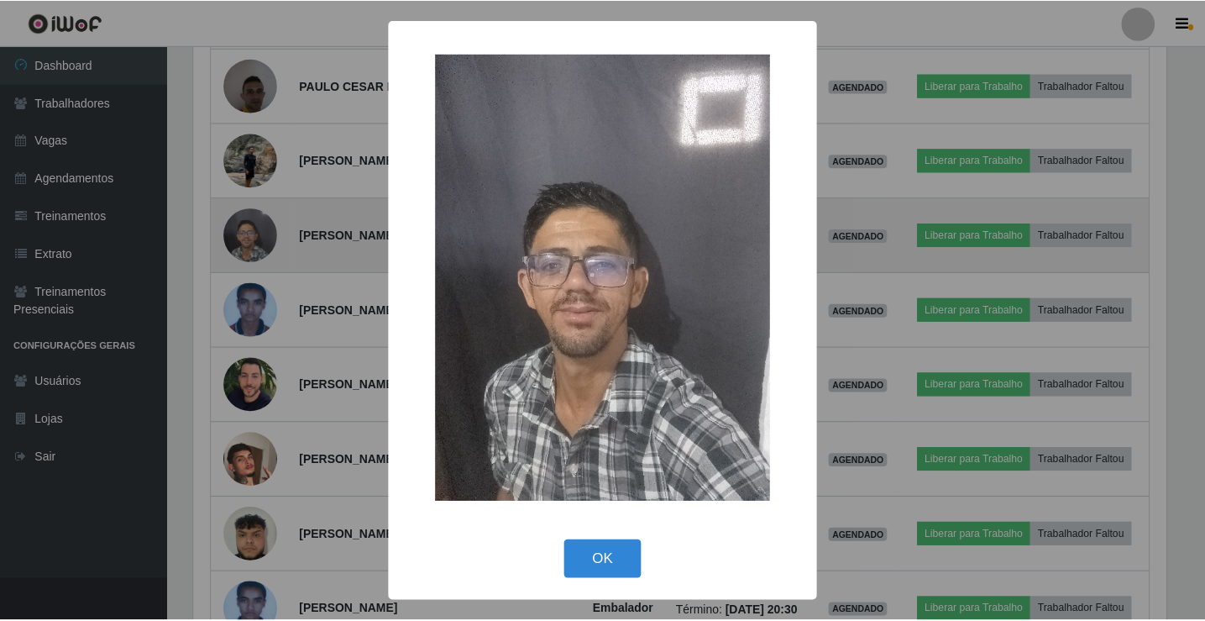
scroll to position [349, 977]
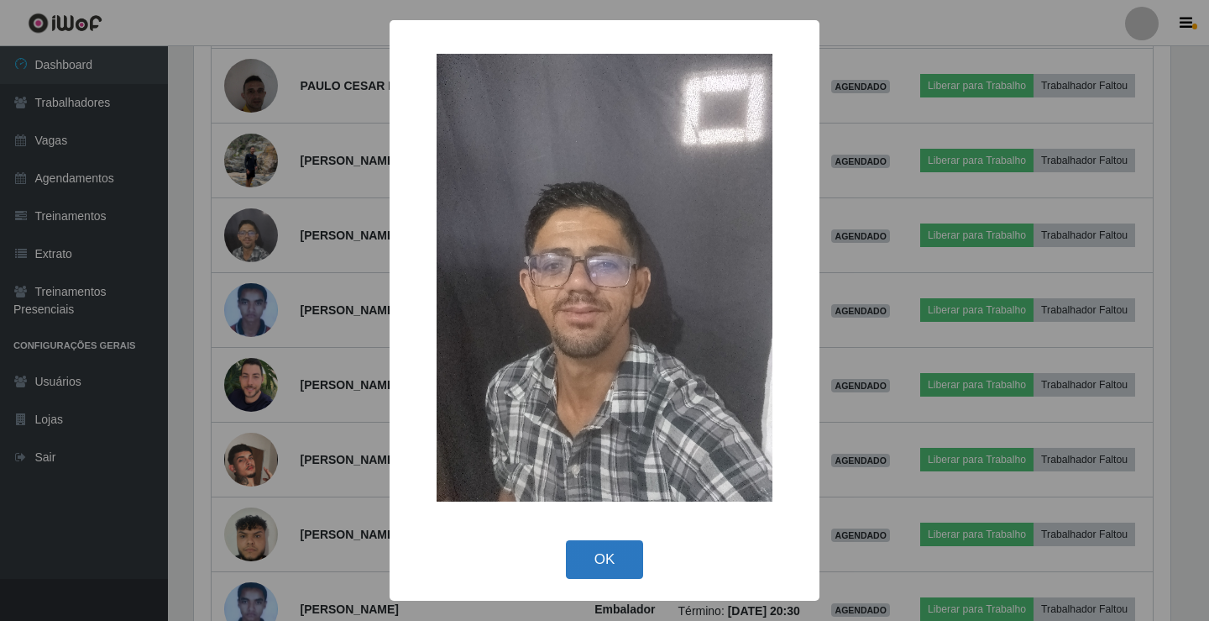
click at [616, 563] on button "OK" at bounding box center [605, 559] width 78 height 39
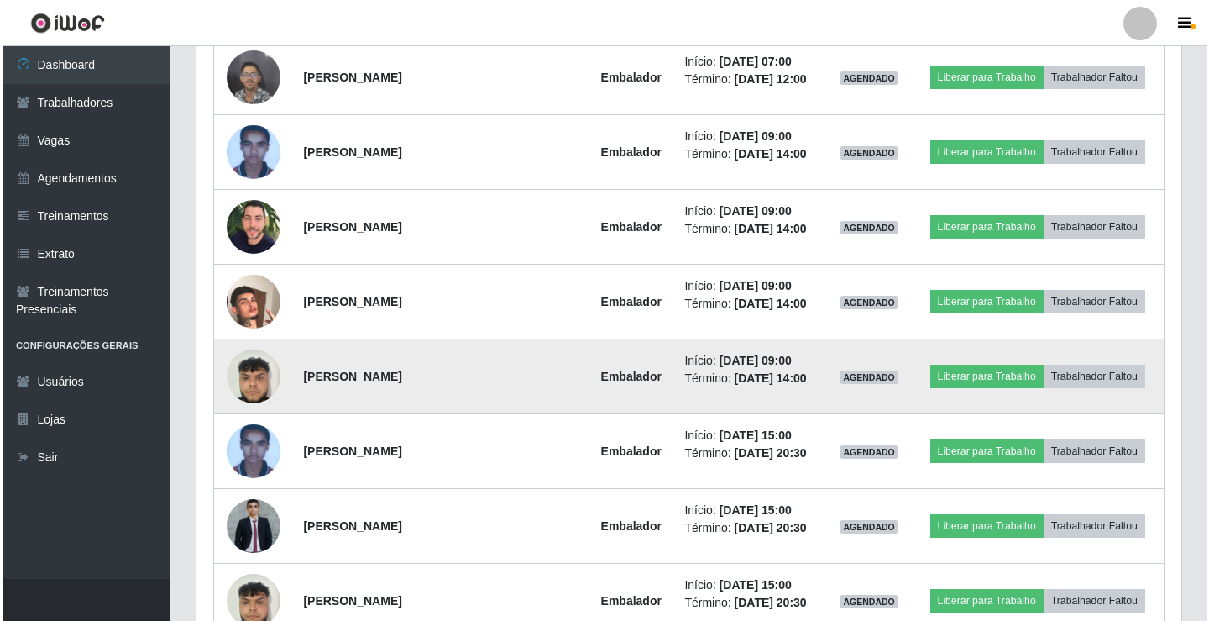
scroll to position [2799, 0]
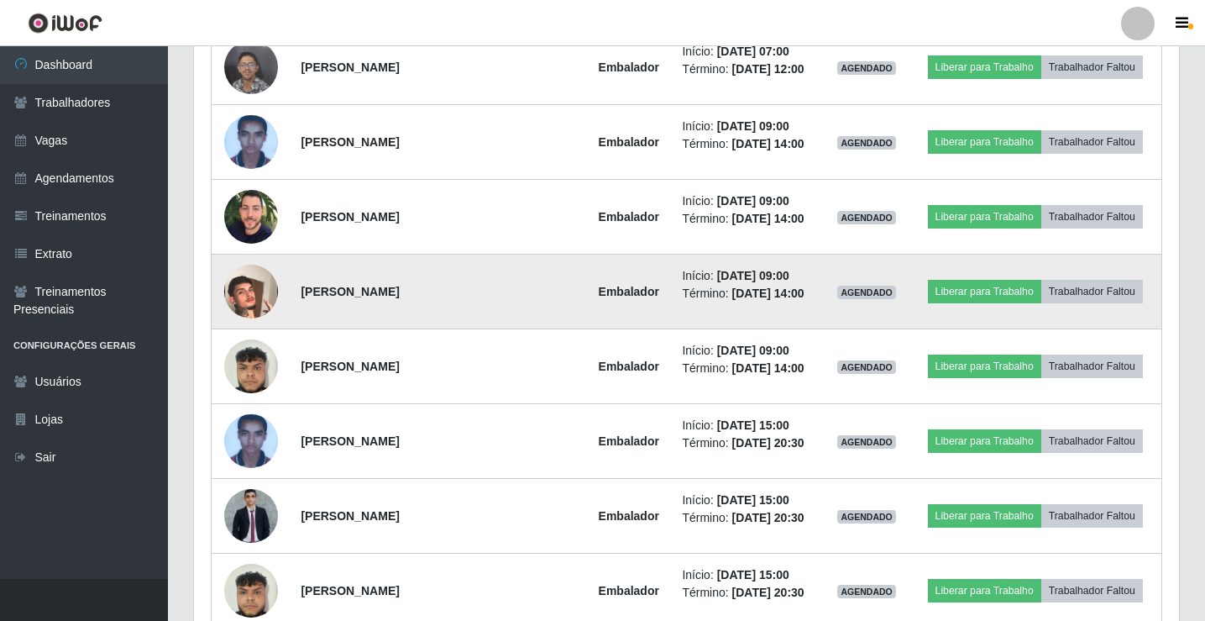
click at [232, 292] on img at bounding box center [251, 292] width 54 height 96
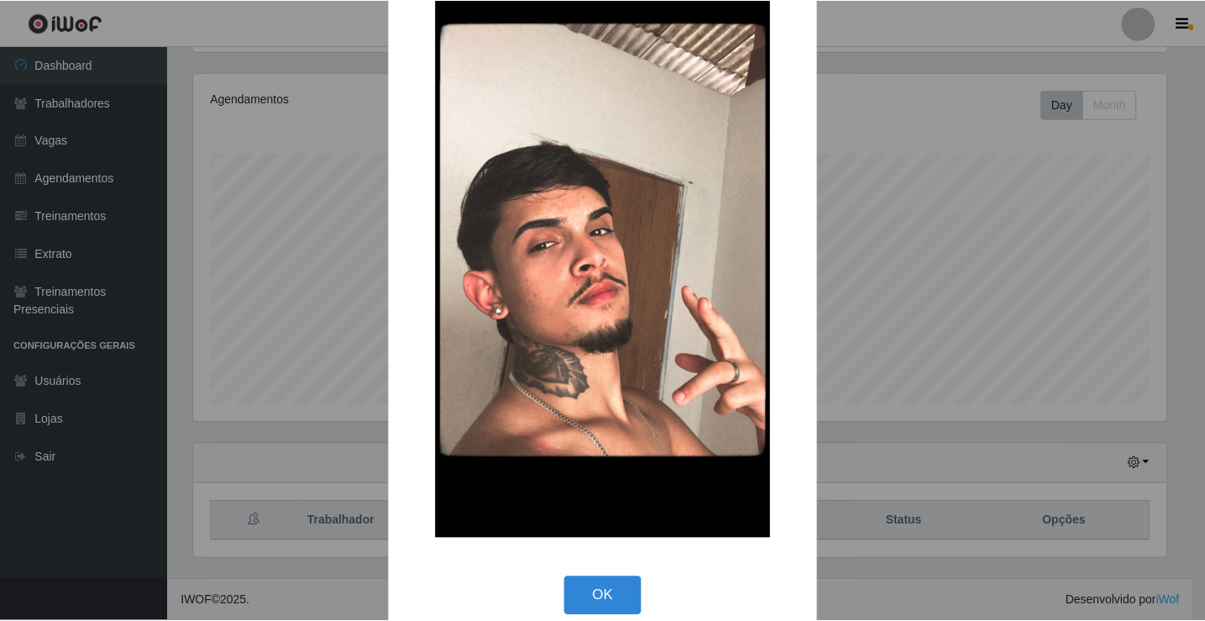
scroll to position [123, 0]
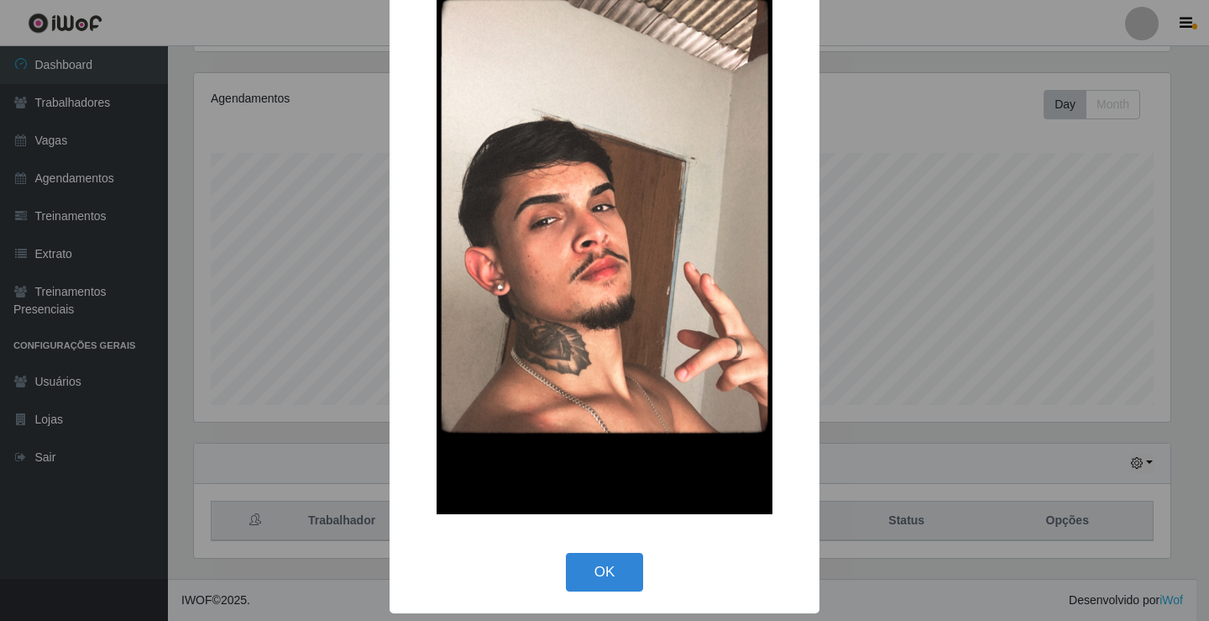
click at [601, 576] on button "OK" at bounding box center [605, 572] width 78 height 39
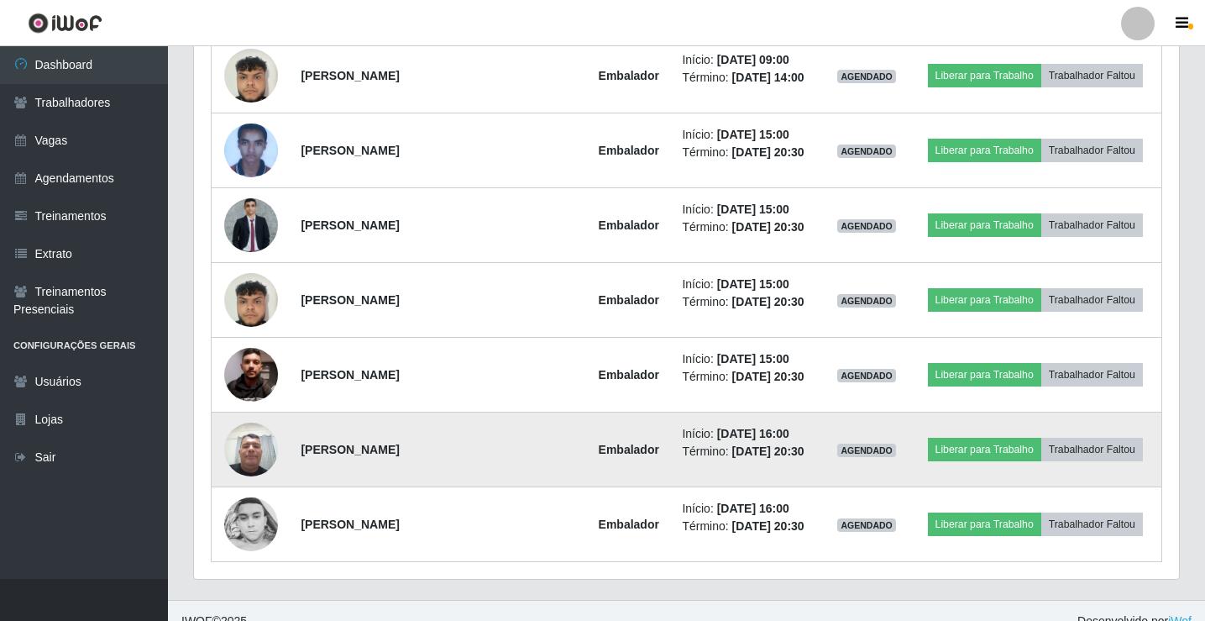
scroll to position [3111, 0]
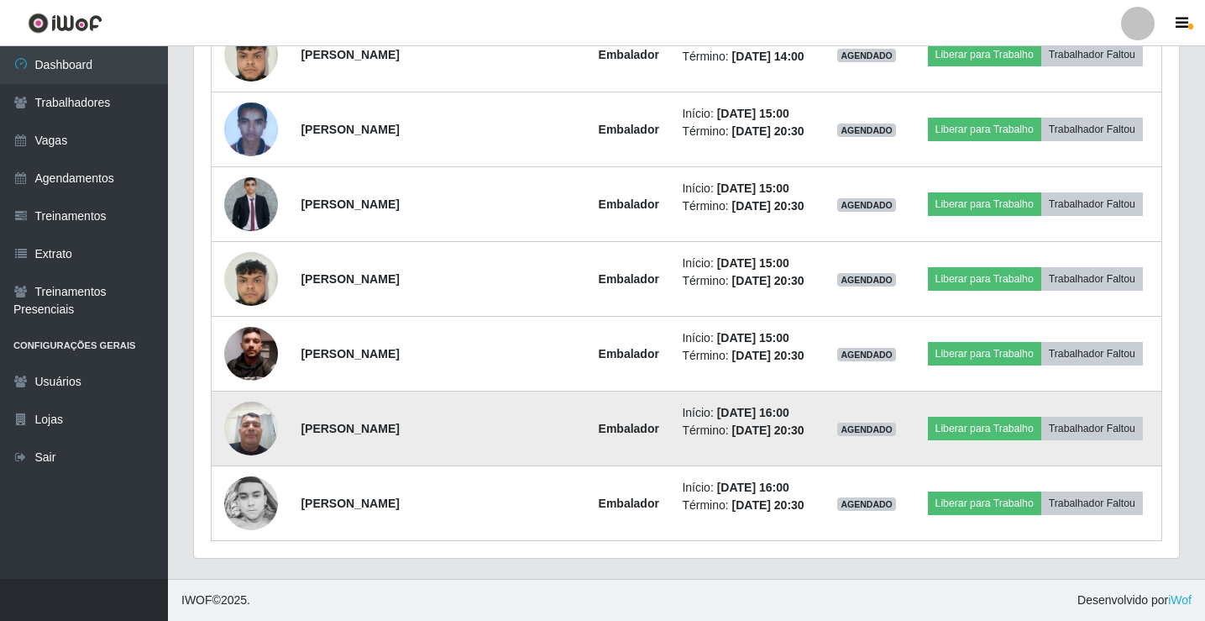
click at [245, 438] on img at bounding box center [251, 427] width 54 height 71
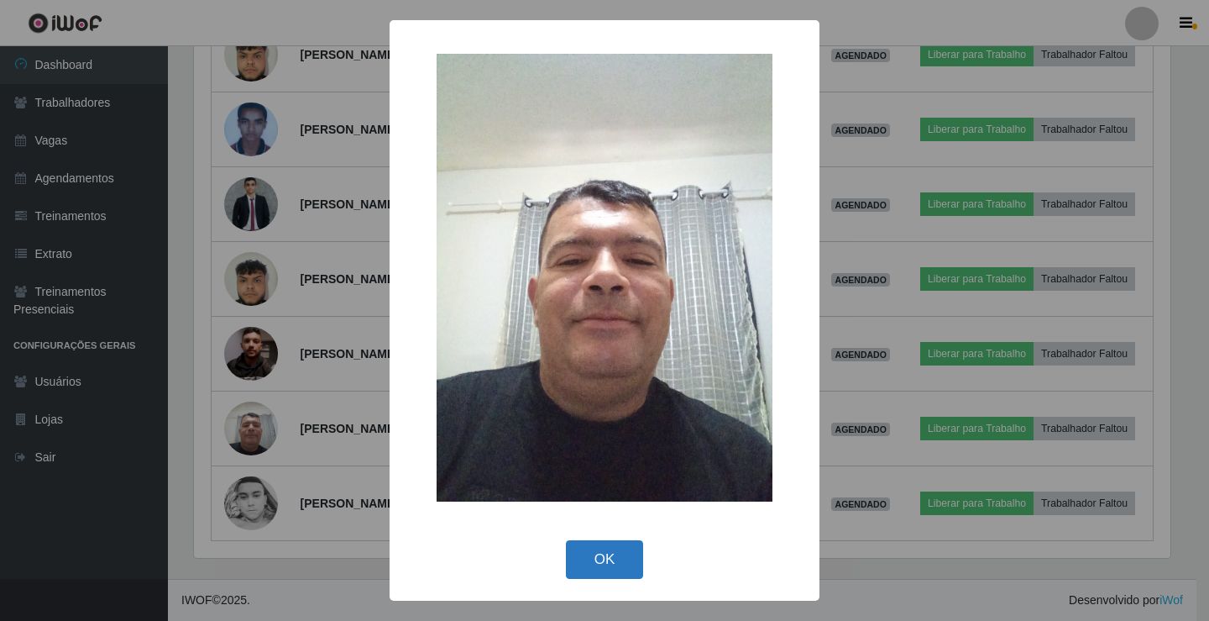
click at [588, 557] on button "OK" at bounding box center [605, 559] width 78 height 39
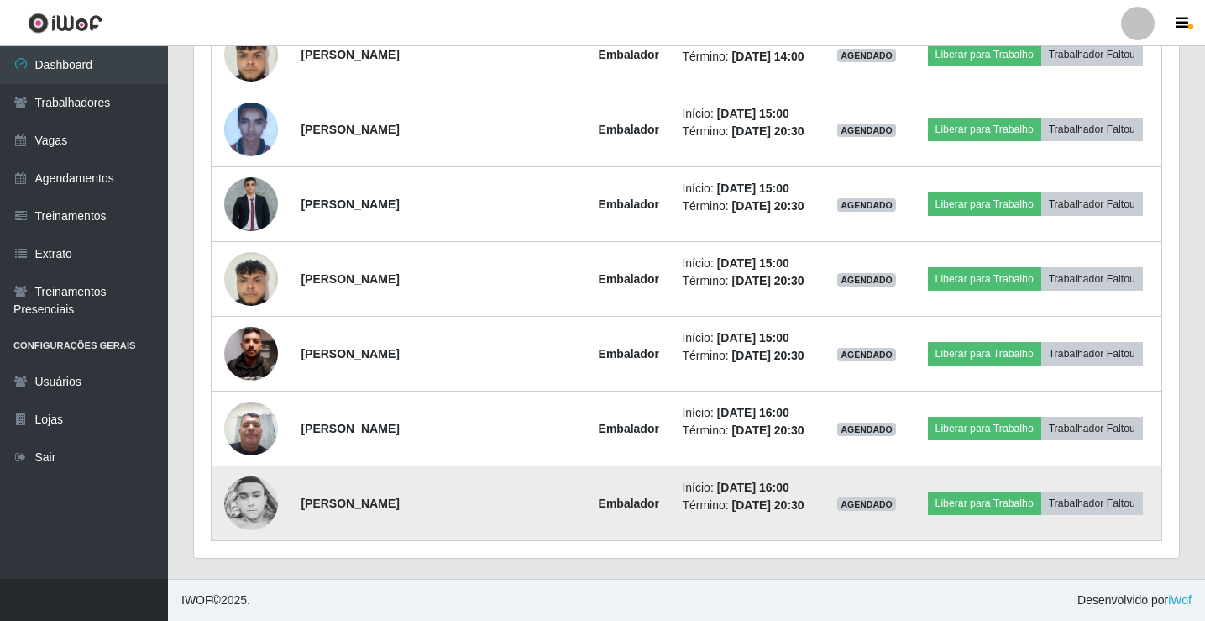
click at [253, 509] on img at bounding box center [251, 503] width 54 height 54
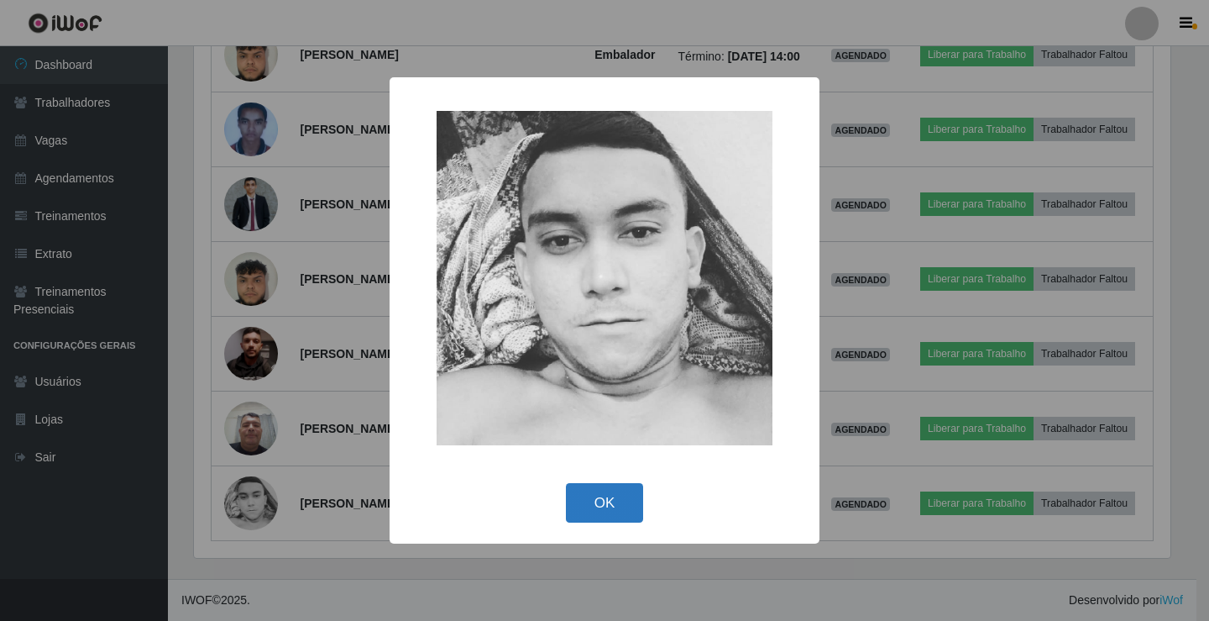
drag, startPoint x: 602, startPoint y: 505, endPoint x: 605, endPoint y: 493, distance: 12.0
click at [605, 501] on button "OK" at bounding box center [605, 502] width 78 height 39
